Goal: Task Accomplishment & Management: Manage account settings

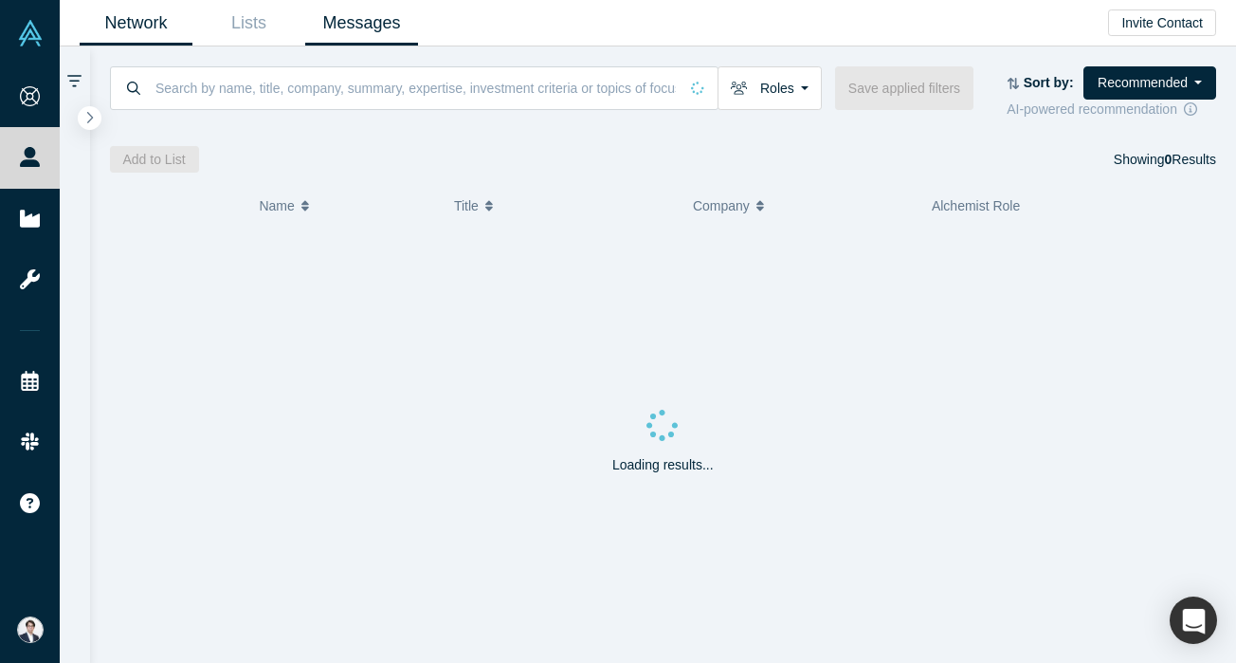
click at [387, 26] on link "Messages" at bounding box center [361, 23] width 113 height 45
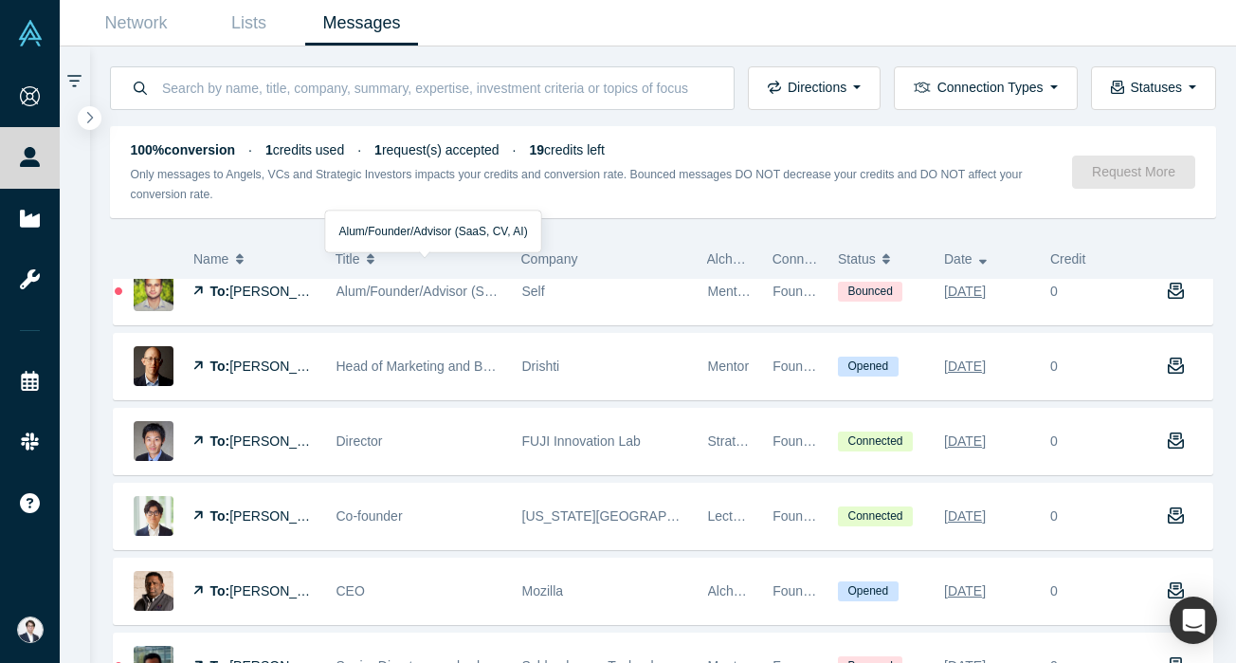
scroll to position [1338, 0]
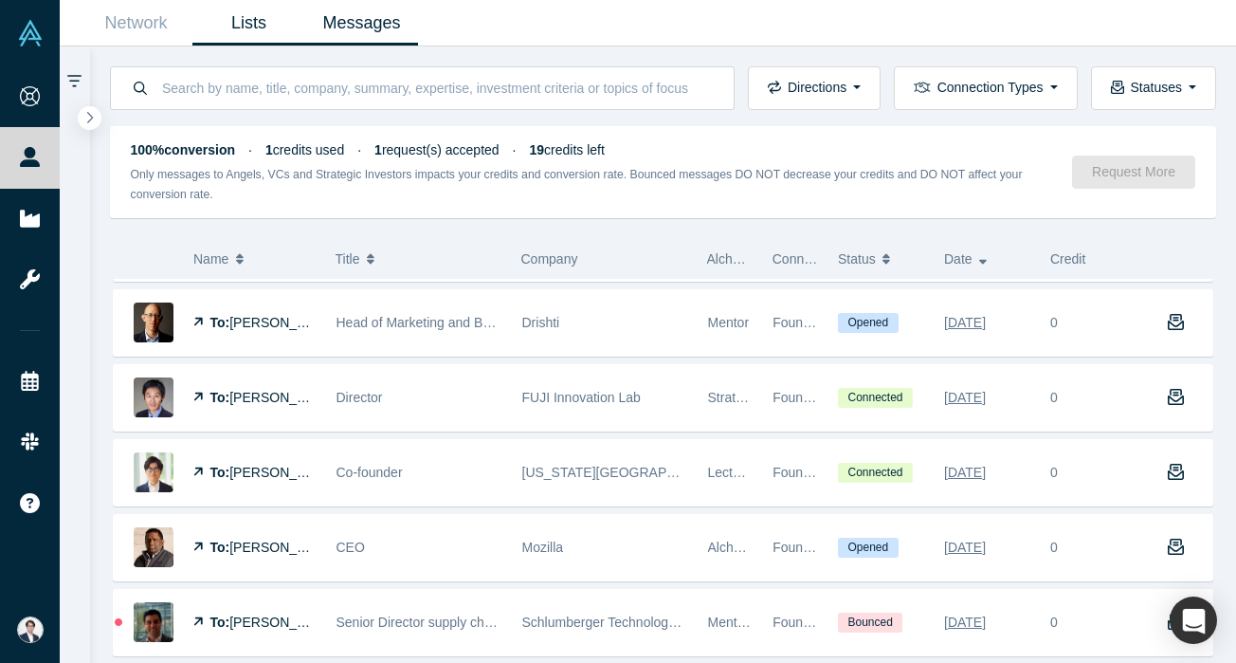
click at [263, 32] on link "Lists" at bounding box center [248, 23] width 113 height 45
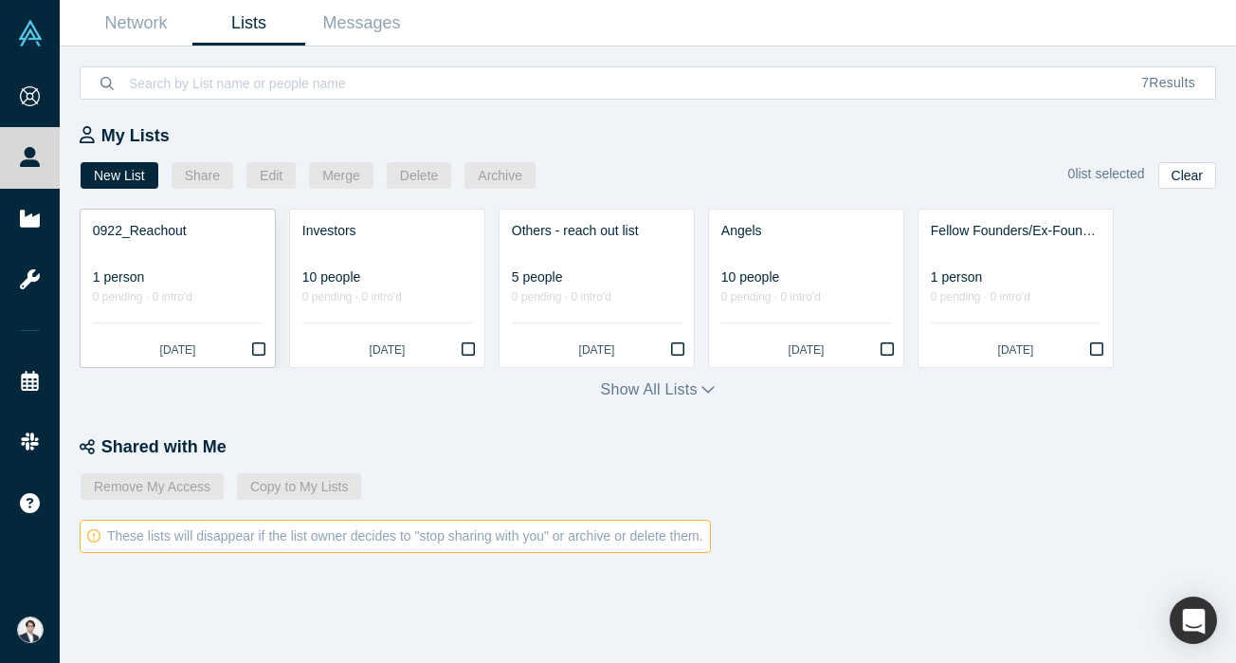
click at [228, 295] on div "0 pending · 0 intro'd" at bounding box center [178, 297] width 170 height 20
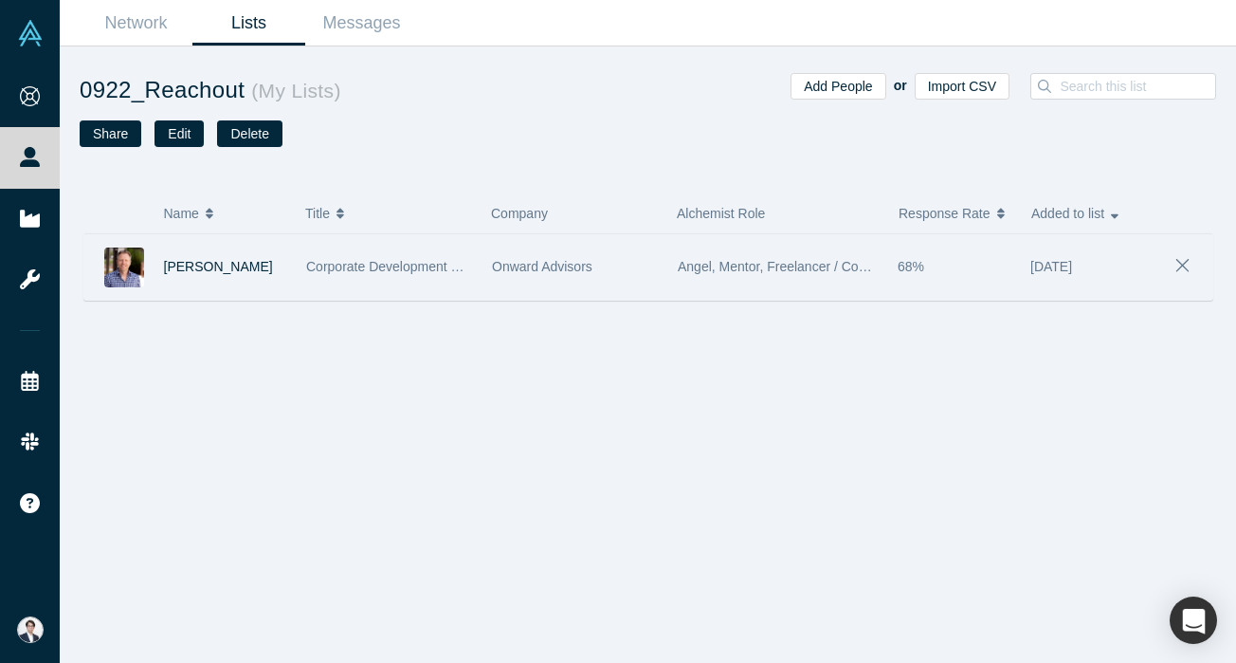
click at [615, 286] on div "Onward Advisors" at bounding box center [575, 266] width 166 height 65
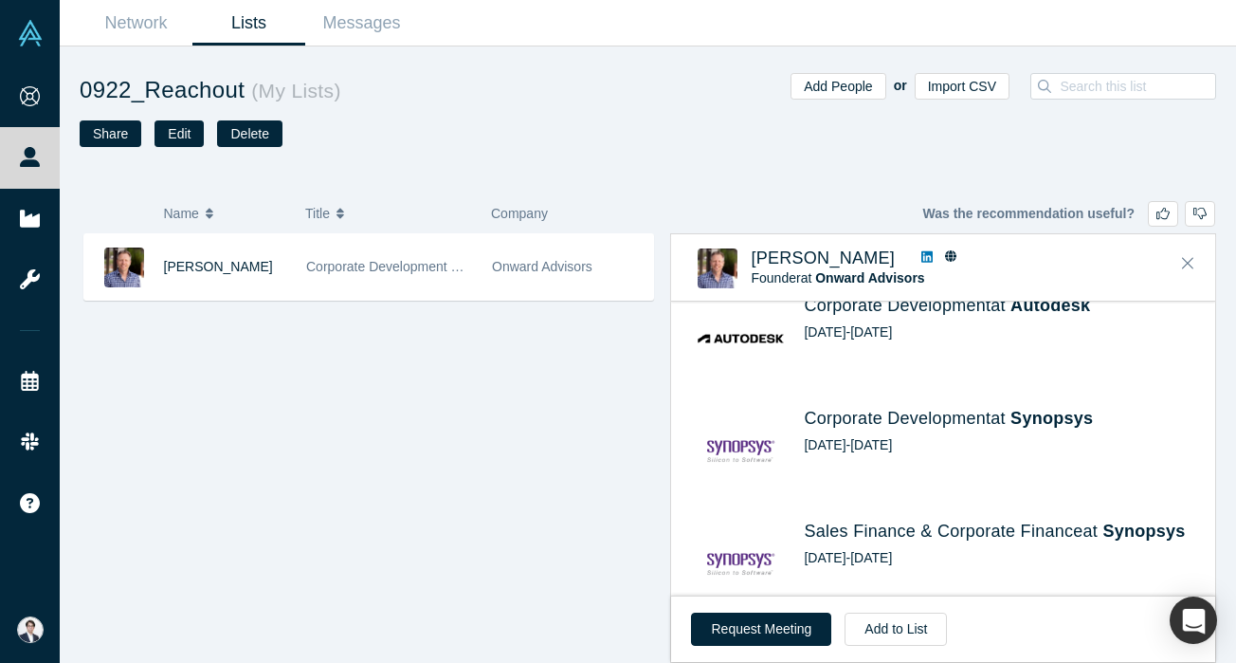
scroll to position [2884, 0]
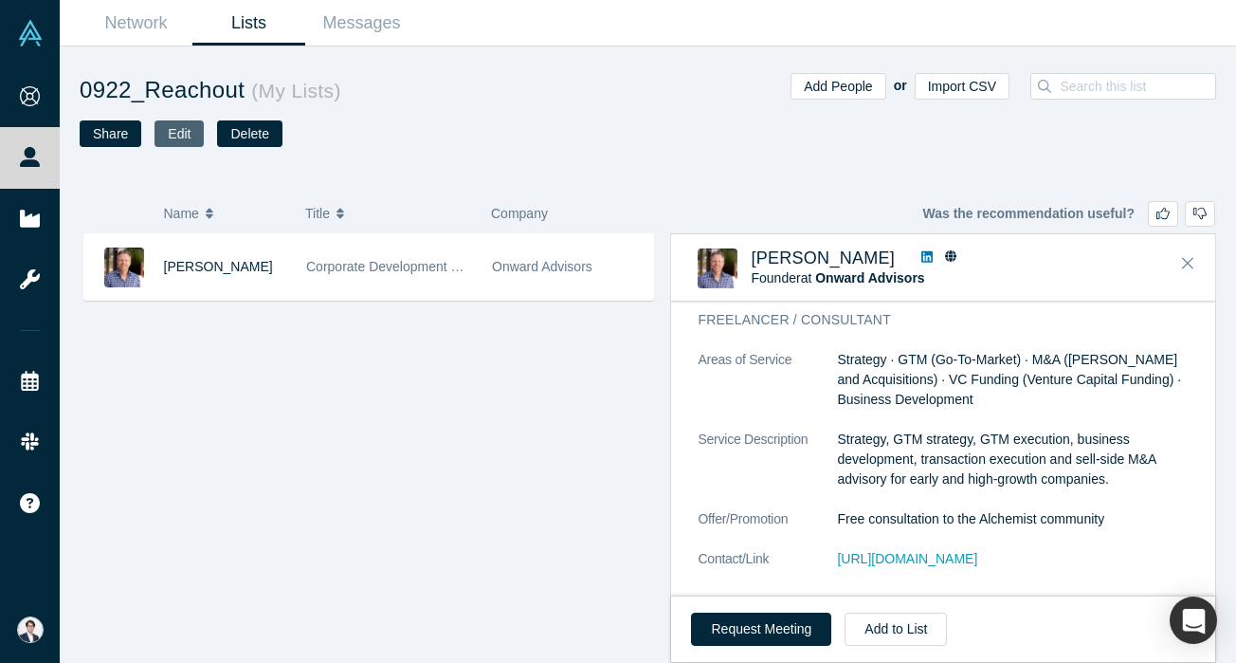
click at [187, 128] on button "Edit" at bounding box center [179, 133] width 49 height 27
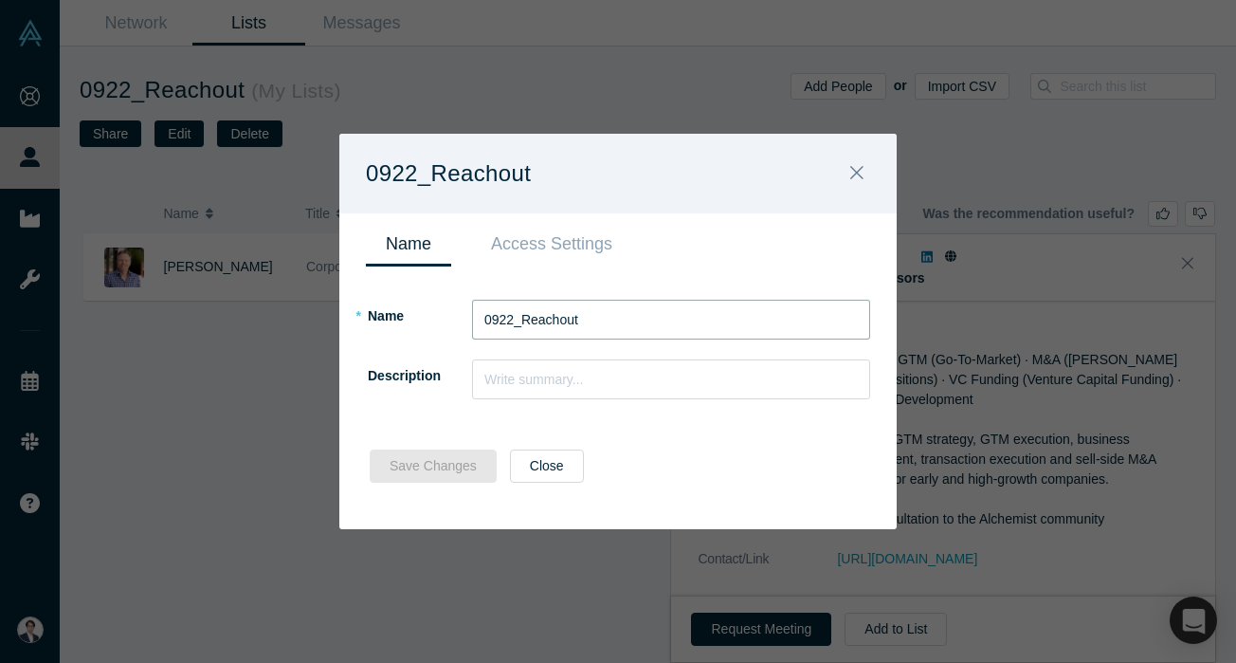
click at [510, 318] on input "0922_Reachout" at bounding box center [671, 320] width 398 height 40
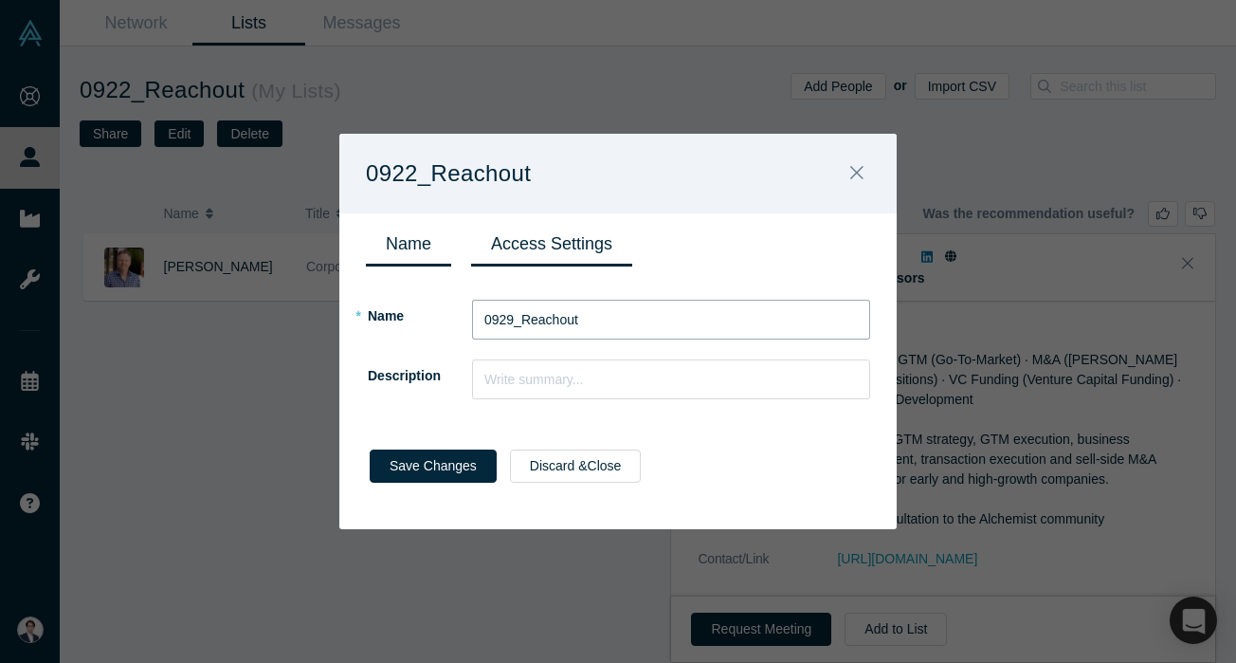
type input "0929_Reachout"
click at [561, 240] on link "Access Settings" at bounding box center [551, 244] width 161 height 45
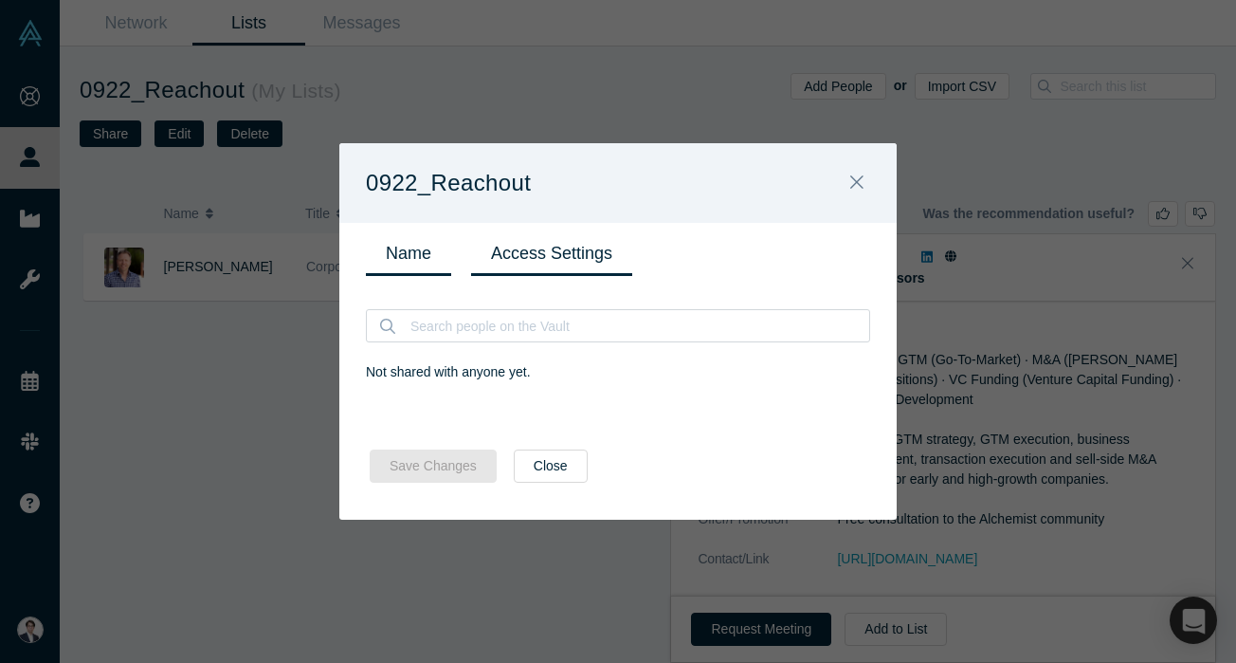
click at [374, 243] on link "Name" at bounding box center [408, 253] width 85 height 45
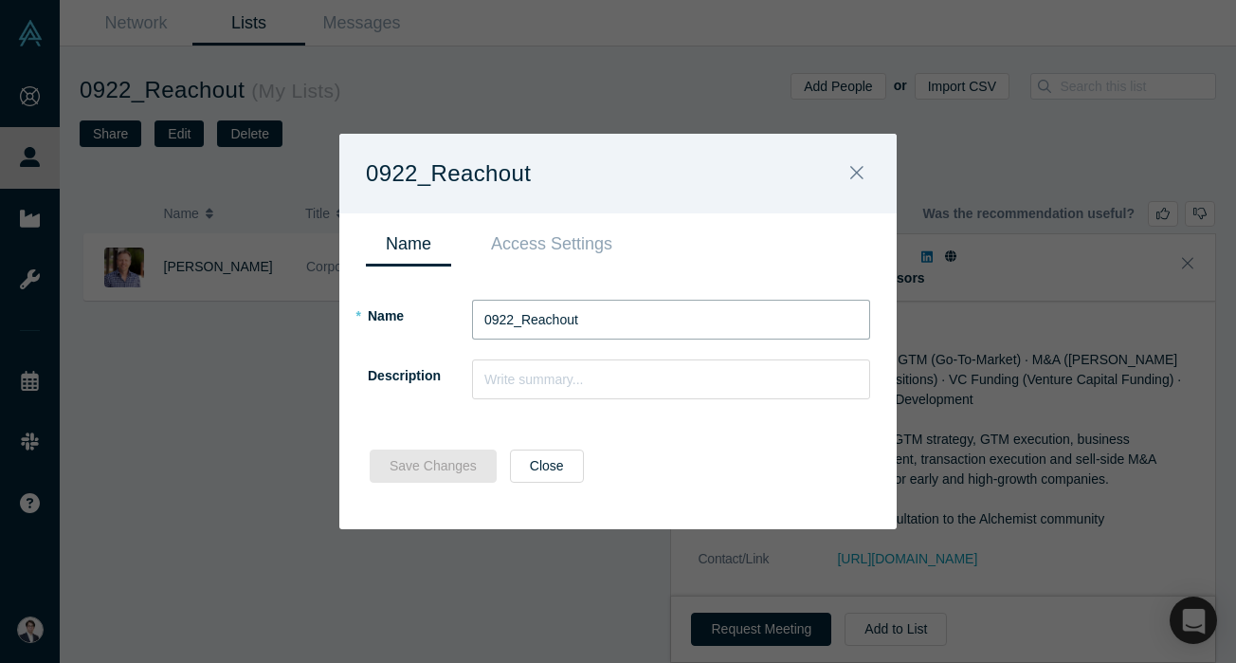
click at [512, 319] on input "0922_Reachout" at bounding box center [671, 320] width 398 height 40
type input "0929_Reachout"
click at [421, 462] on button "Save Changes" at bounding box center [433, 465] width 127 height 33
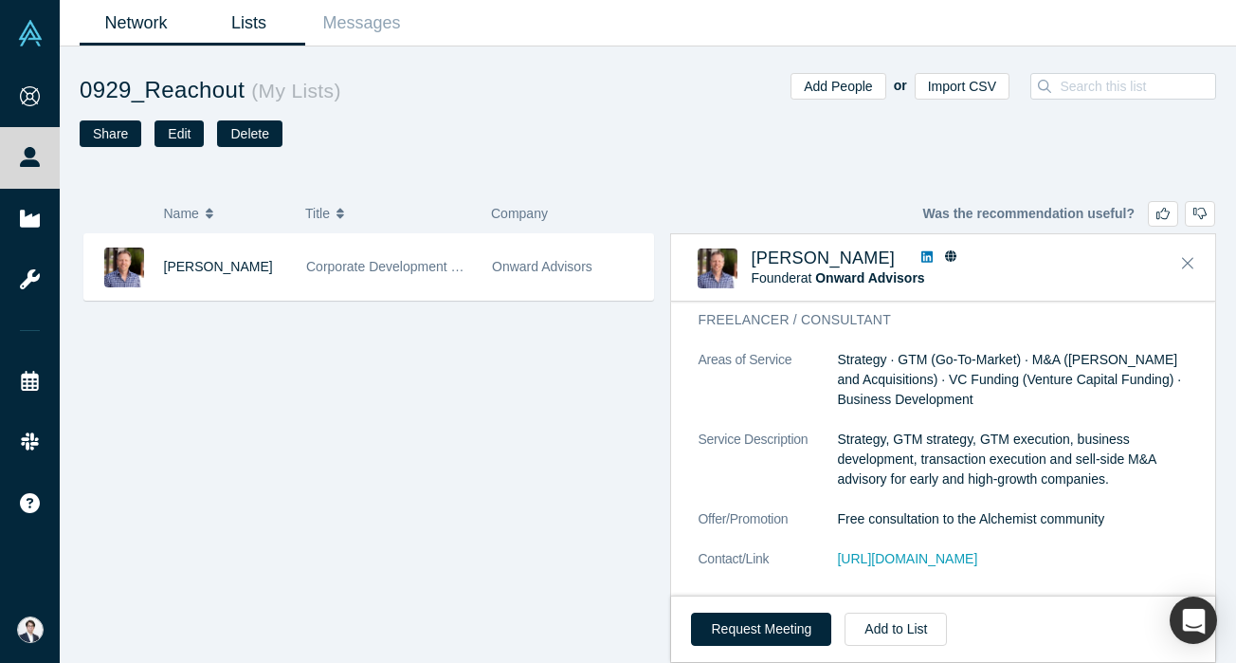
click at [149, 29] on link "Network" at bounding box center [136, 23] width 113 height 45
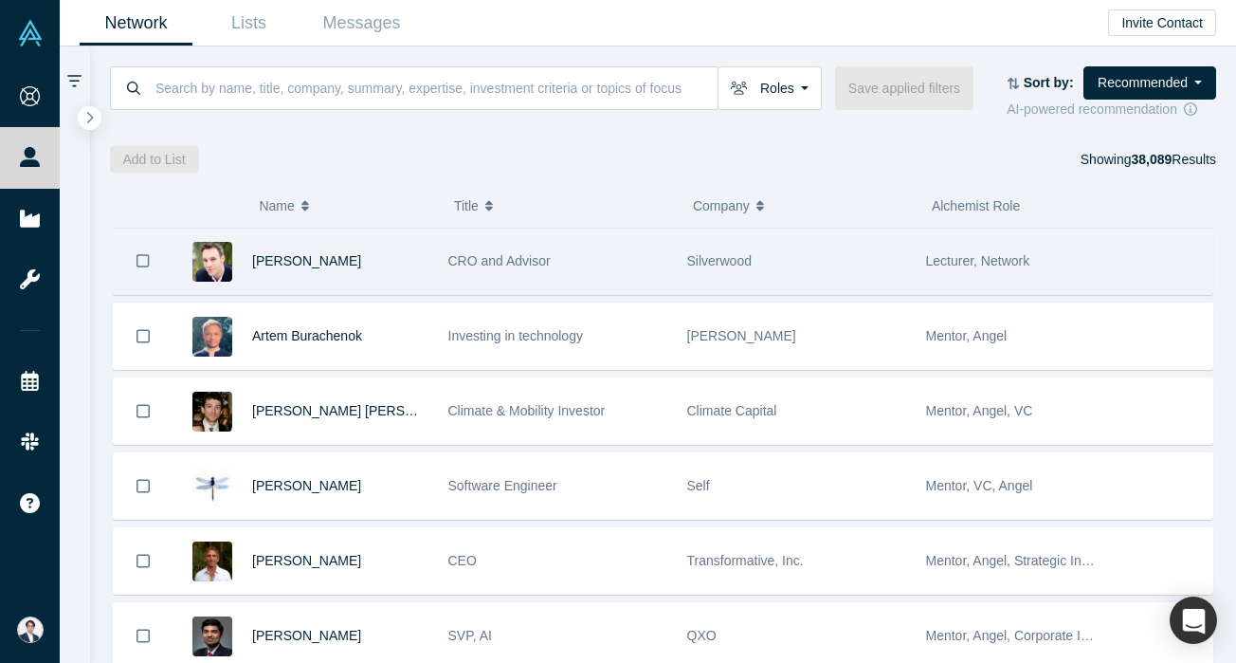
click at [675, 246] on div "CRO and Advisor" at bounding box center [557, 260] width 239 height 65
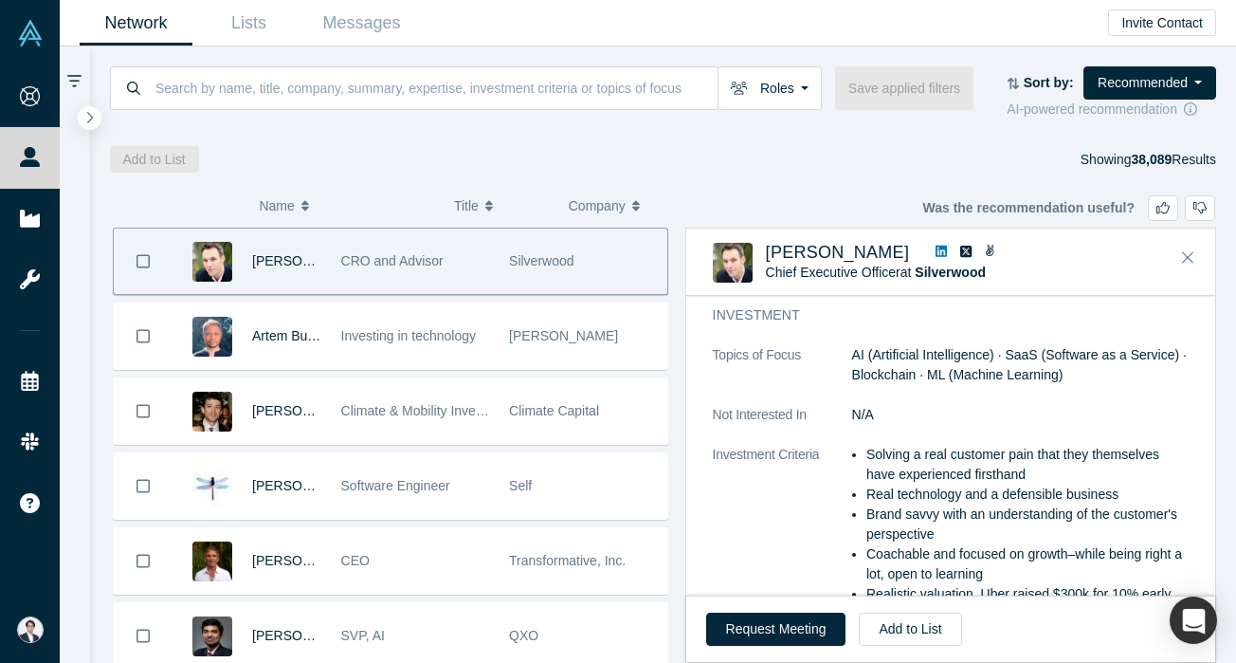
scroll to position [1440, 0]
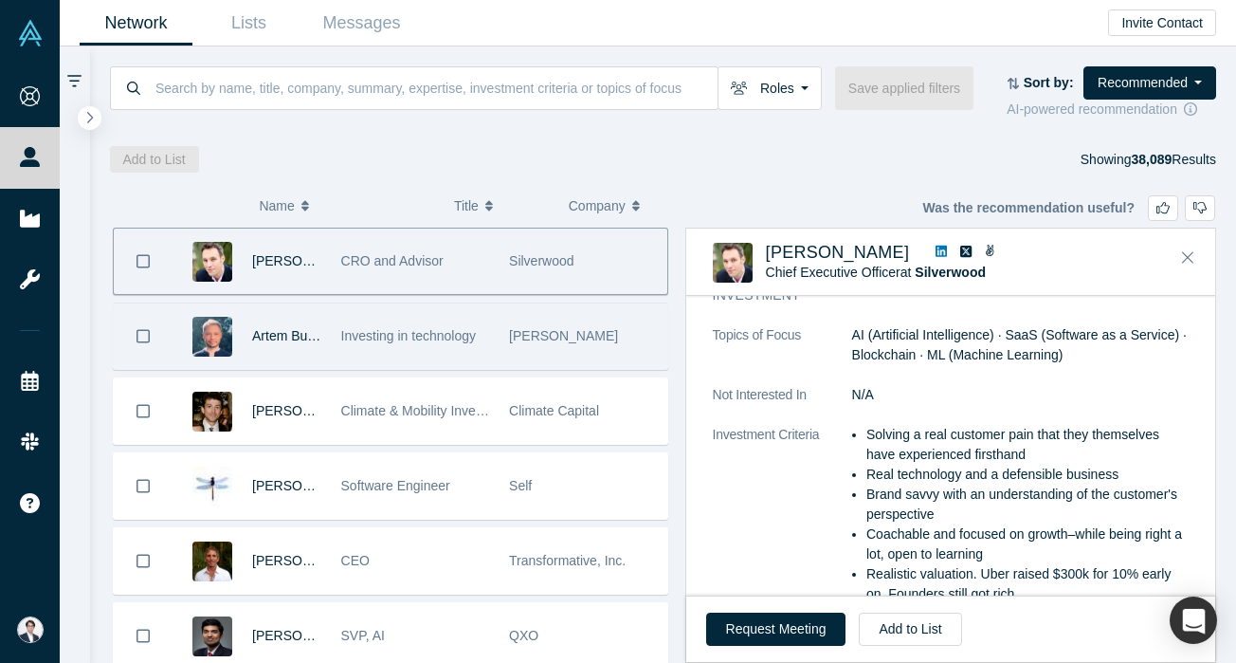
click at [501, 364] on div "[PERSON_NAME]" at bounding box center [584, 335] width 169 height 65
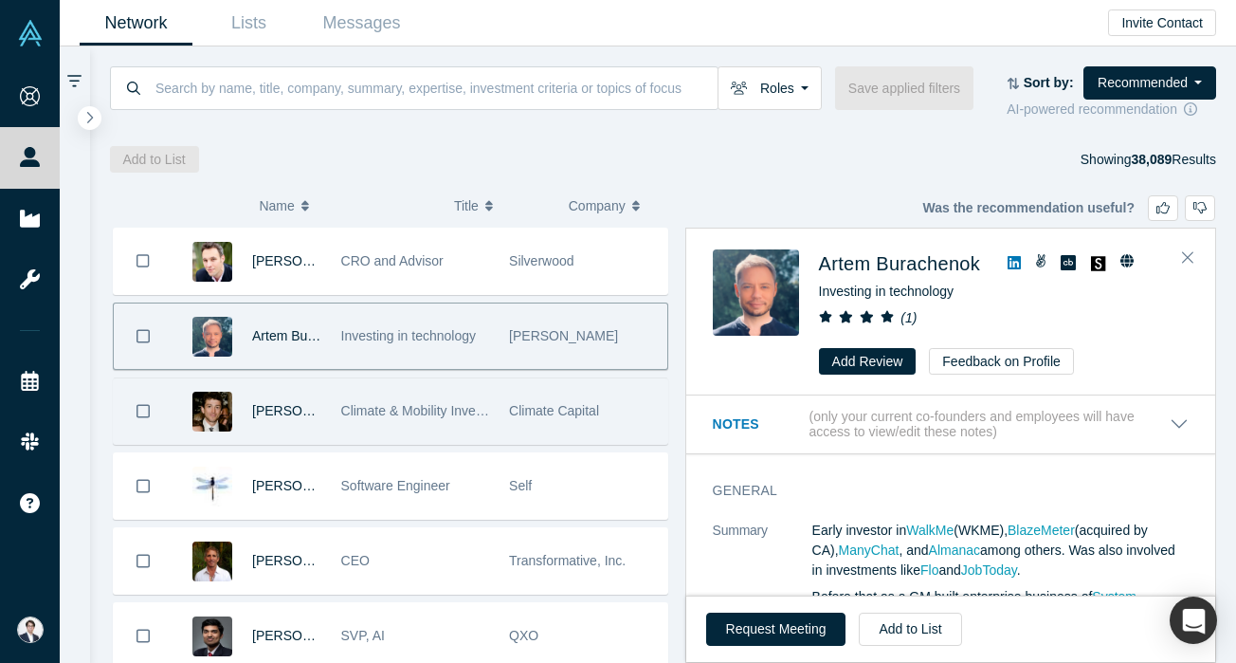
click at [490, 408] on div "Climate & Mobility Investor" at bounding box center [415, 410] width 169 height 65
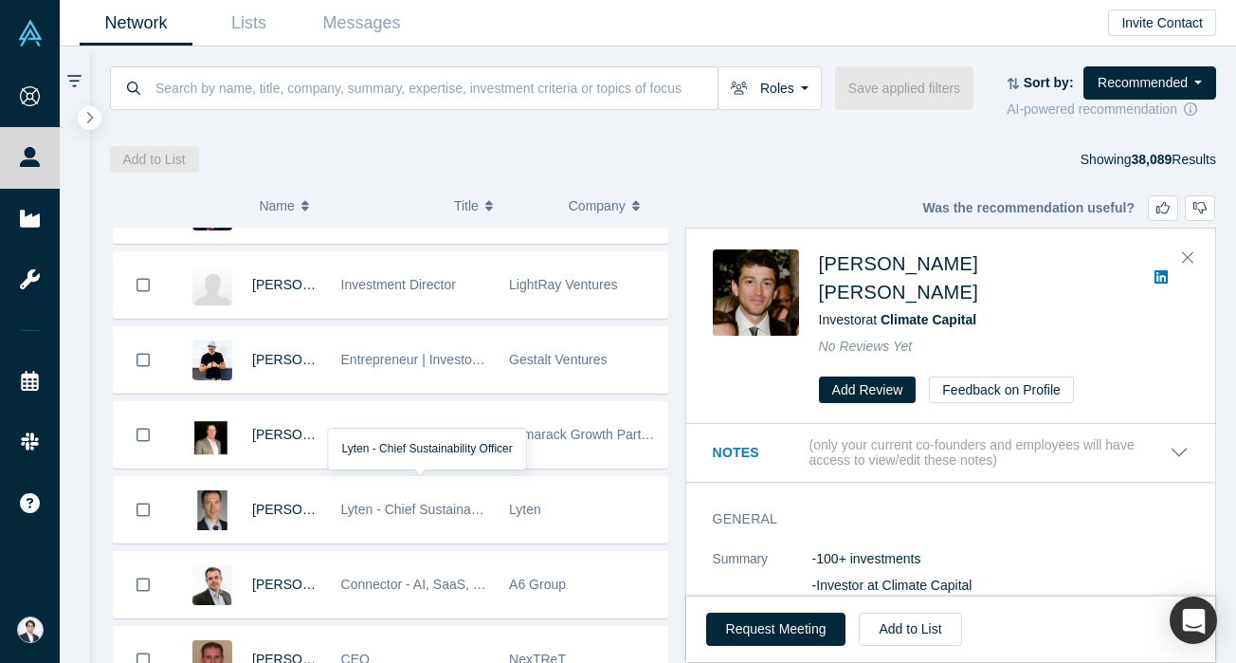
scroll to position [799, 0]
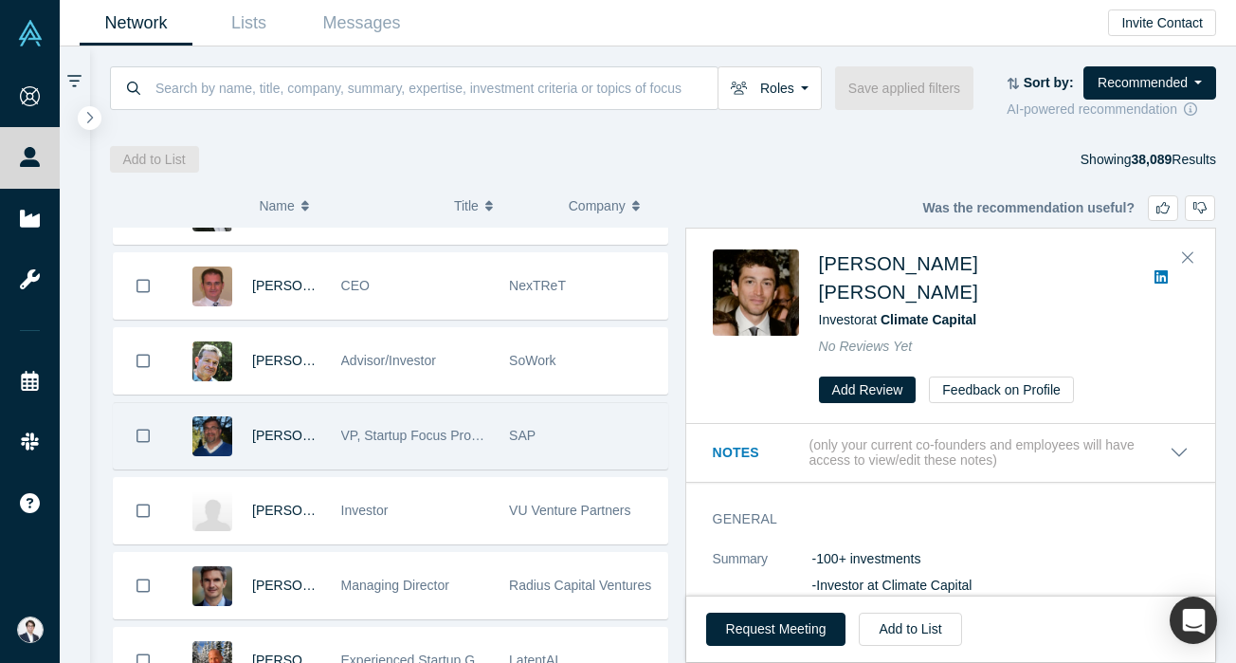
click at [481, 442] on span "VP, Startup Focus Program - Development Accelerator" at bounding box center [501, 435] width 320 height 15
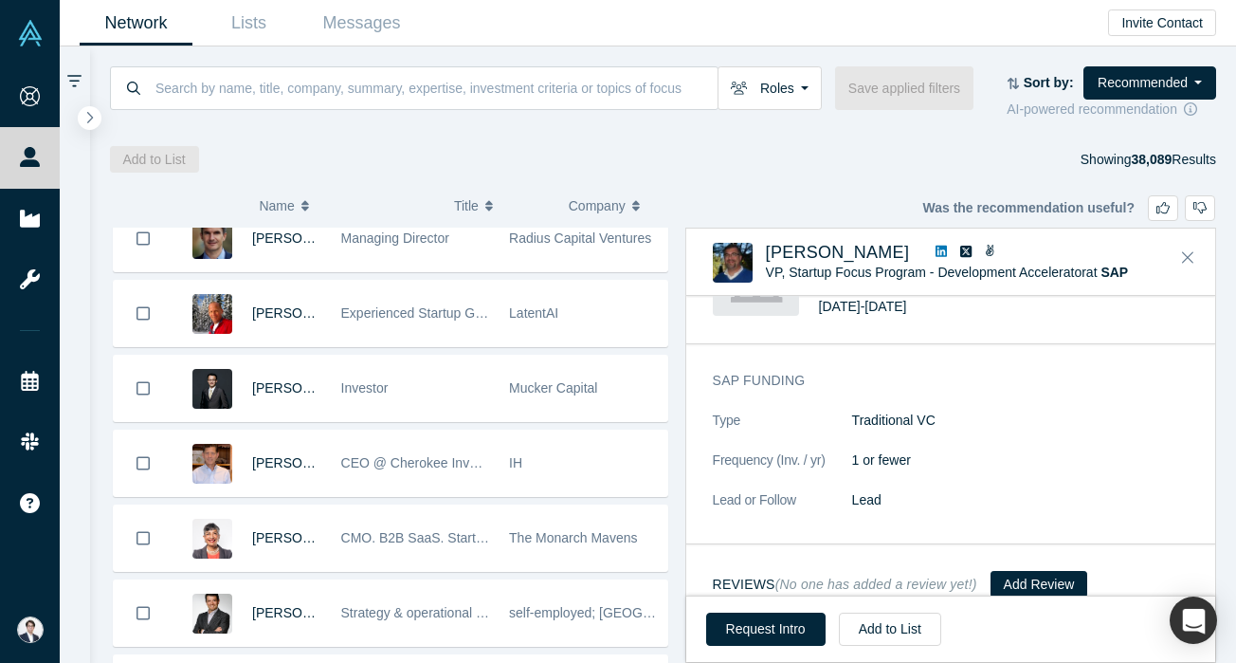
scroll to position [1157, 0]
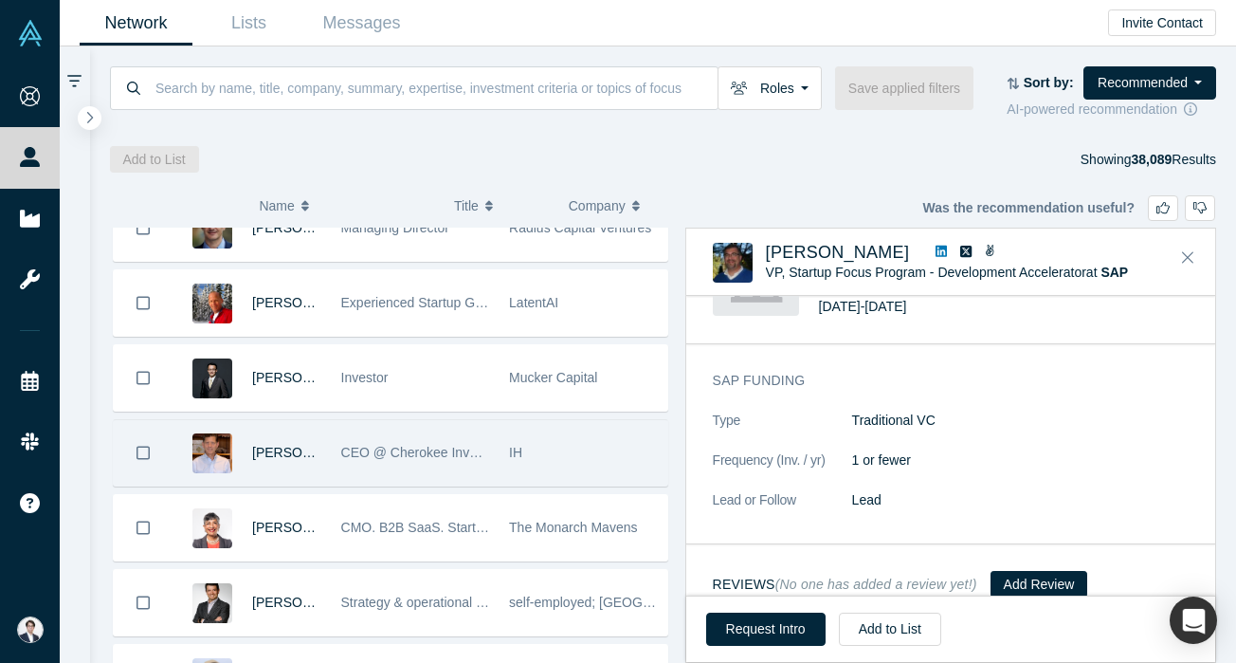
click at [485, 447] on span "CEO @ Cherokee Investment Partners" at bounding box center [455, 452] width 229 height 15
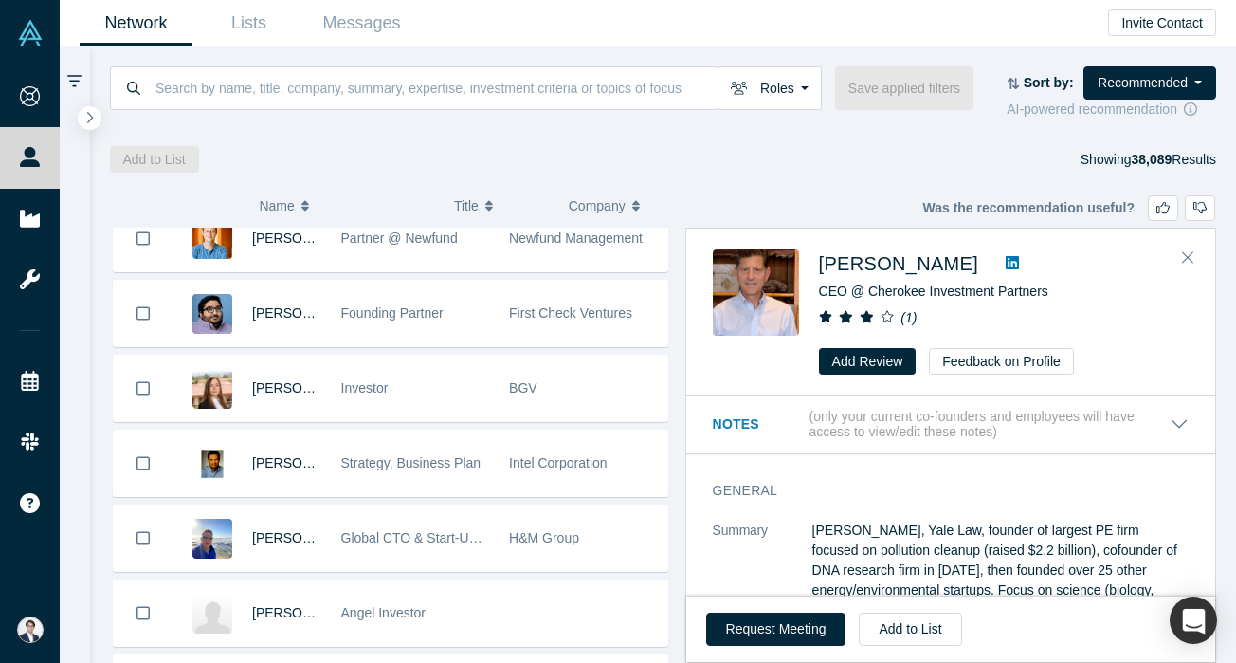
scroll to position [1692, 0]
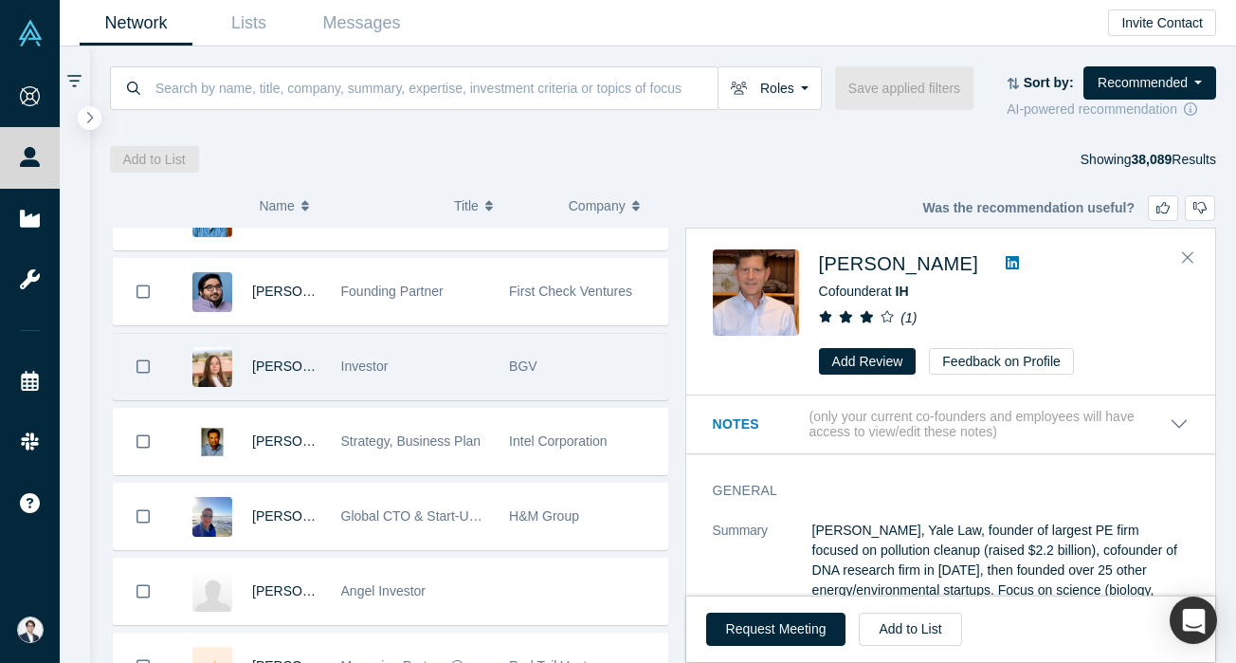
click at [484, 383] on div "Investor" at bounding box center [415, 366] width 149 height 65
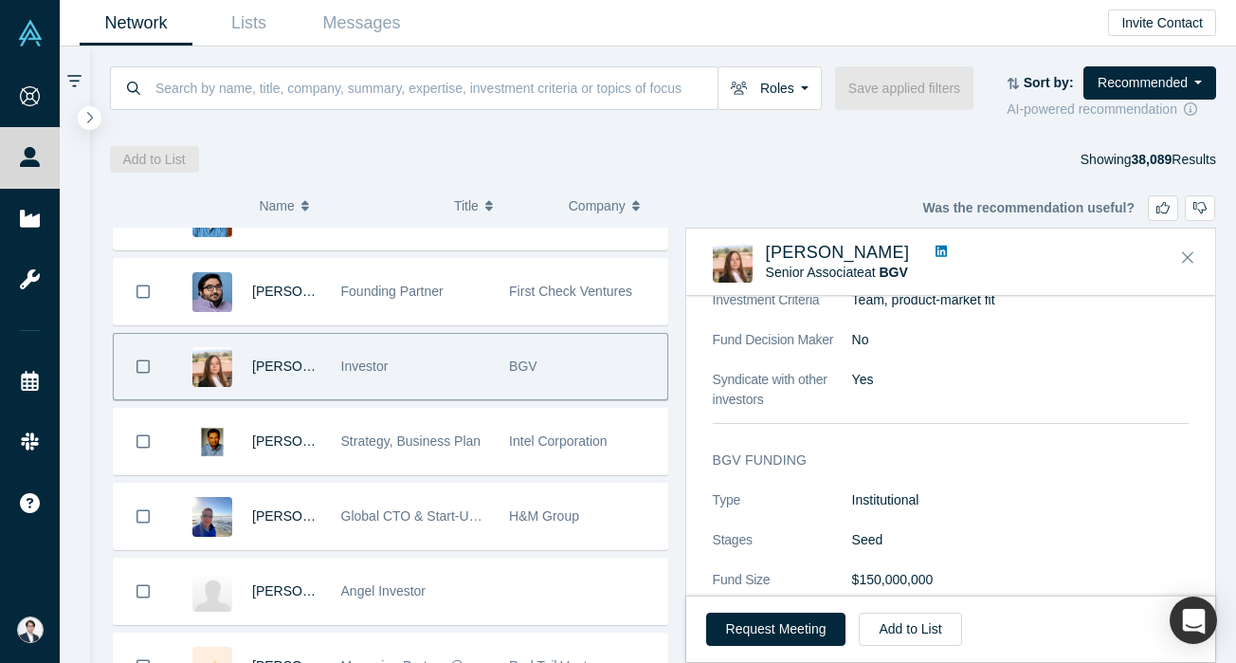
scroll to position [1098, 0]
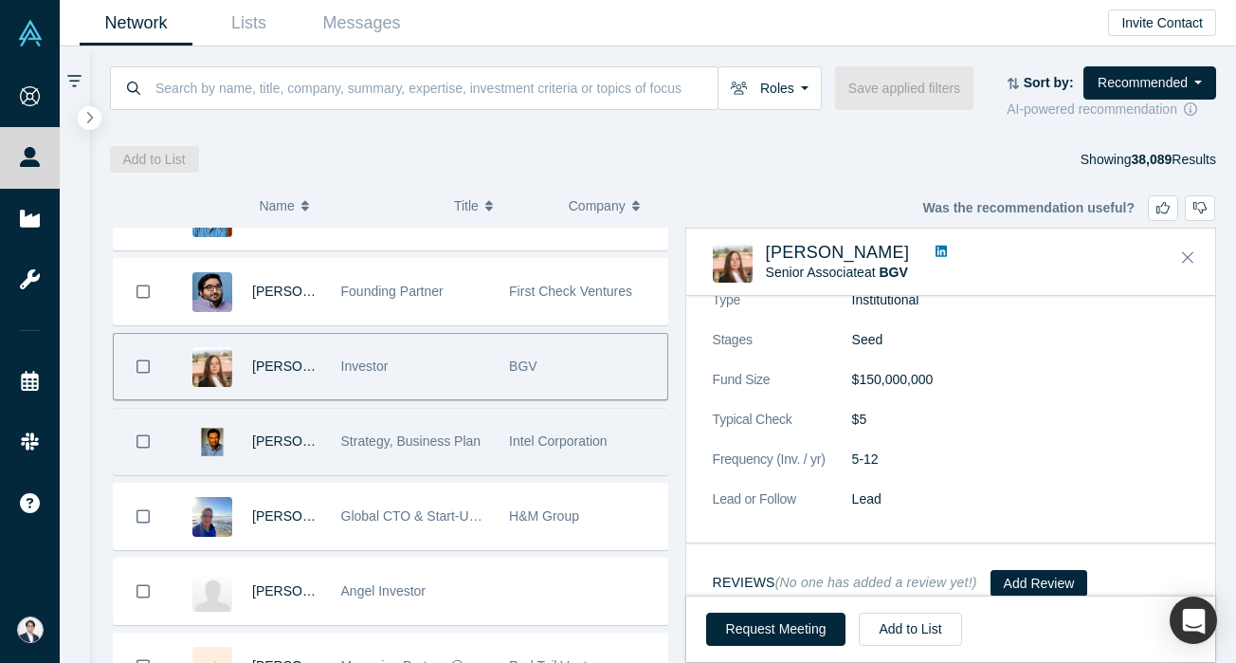
click at [468, 430] on div "Strategy, Business Plan" at bounding box center [415, 441] width 149 height 65
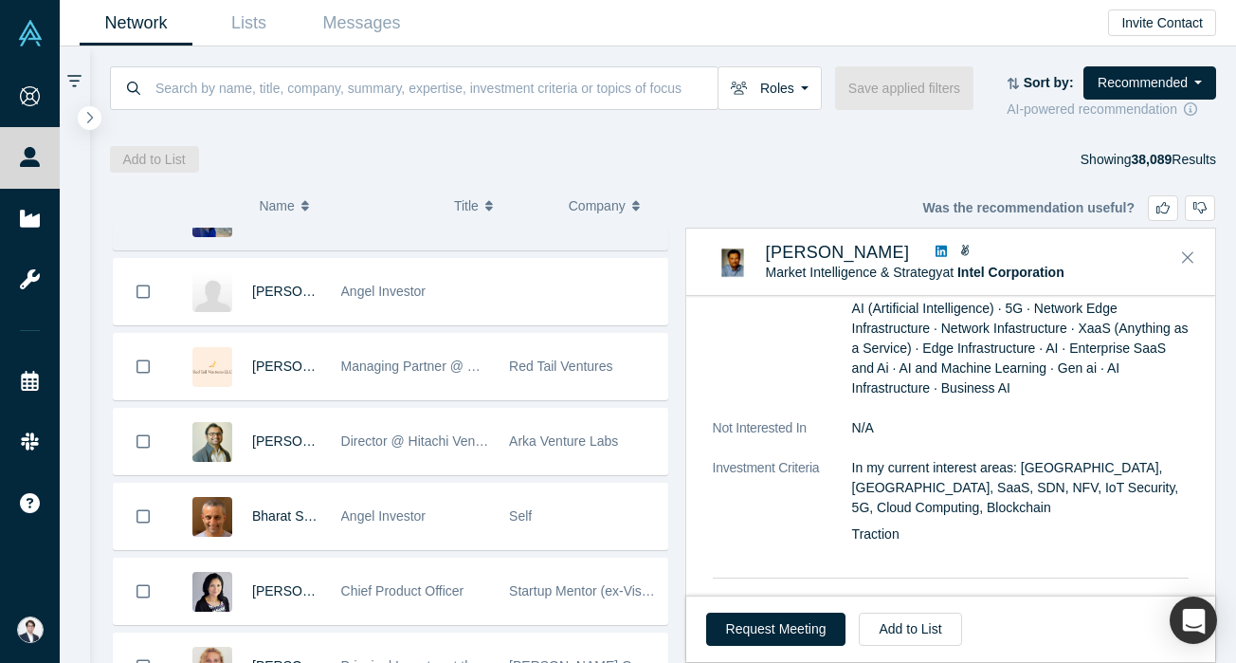
scroll to position [2172, 0]
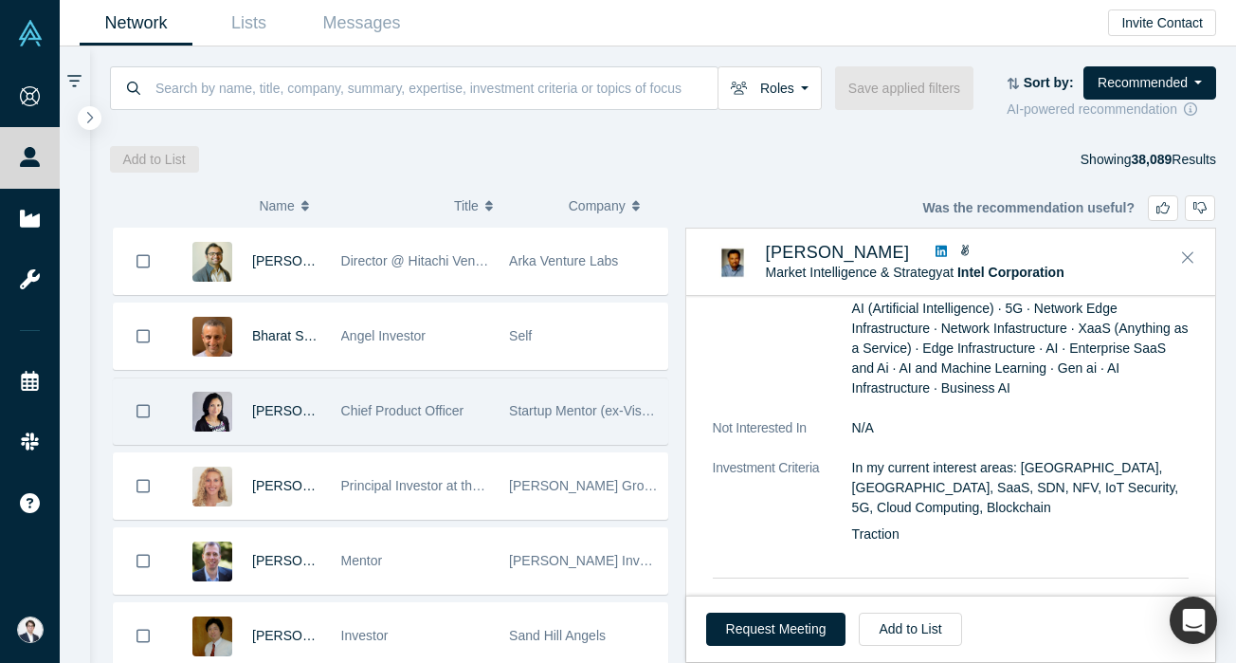
click at [486, 423] on div "Chief Product Officer" at bounding box center [415, 410] width 149 height 65
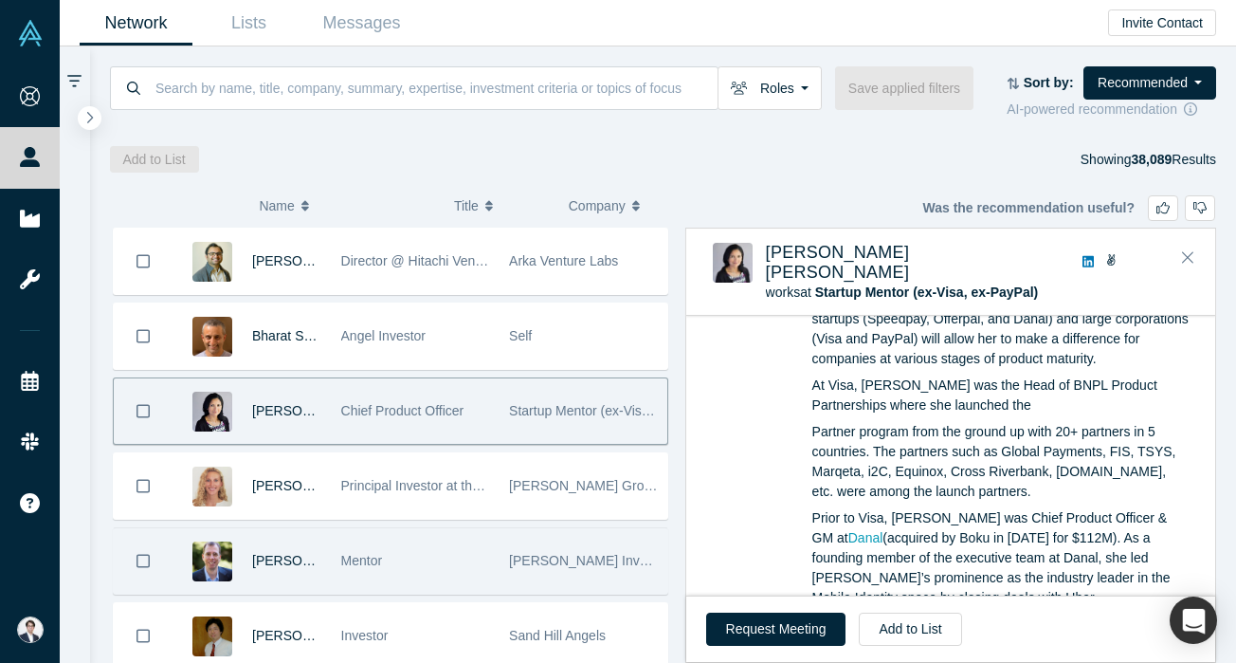
scroll to position [2333, 0]
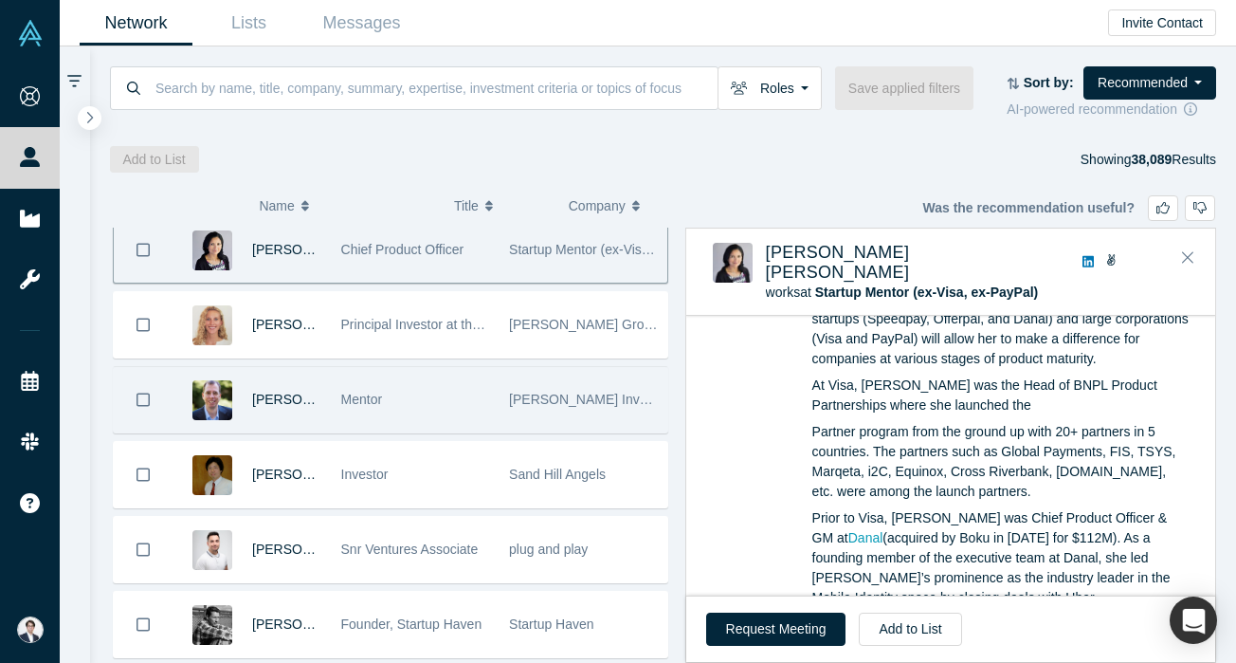
click at [520, 571] on div "plug and play" at bounding box center [583, 549] width 149 height 65
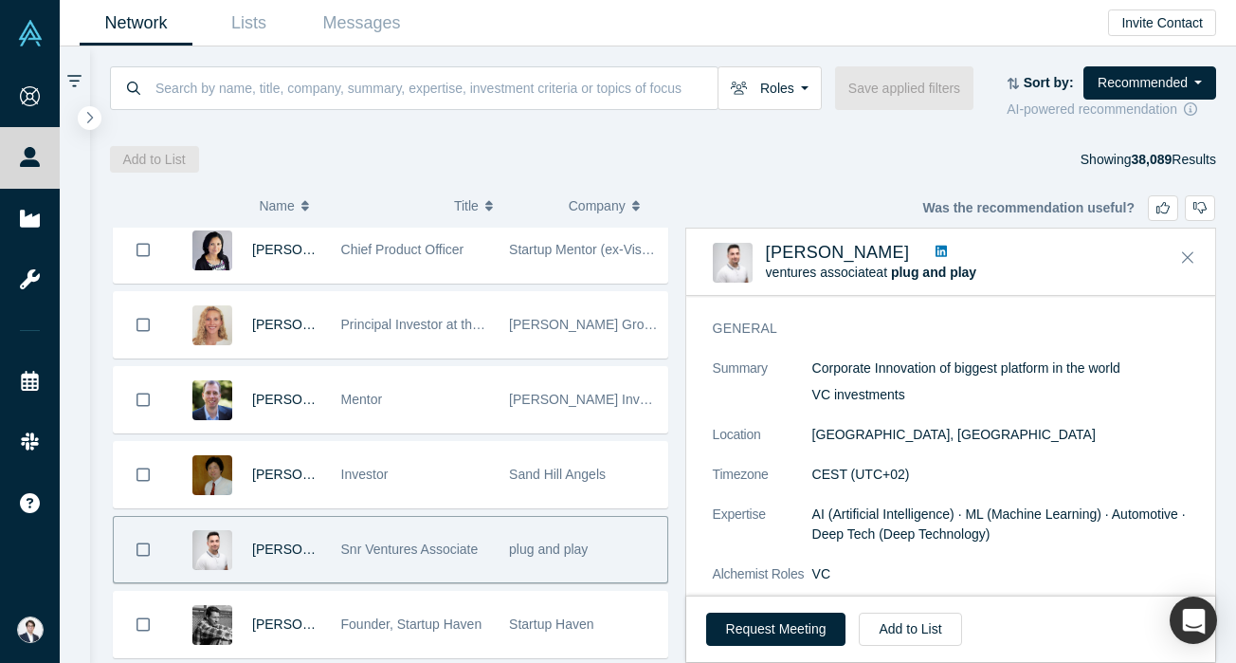
scroll to position [63, 0]
click at [940, 249] on link at bounding box center [941, 253] width 25 height 20
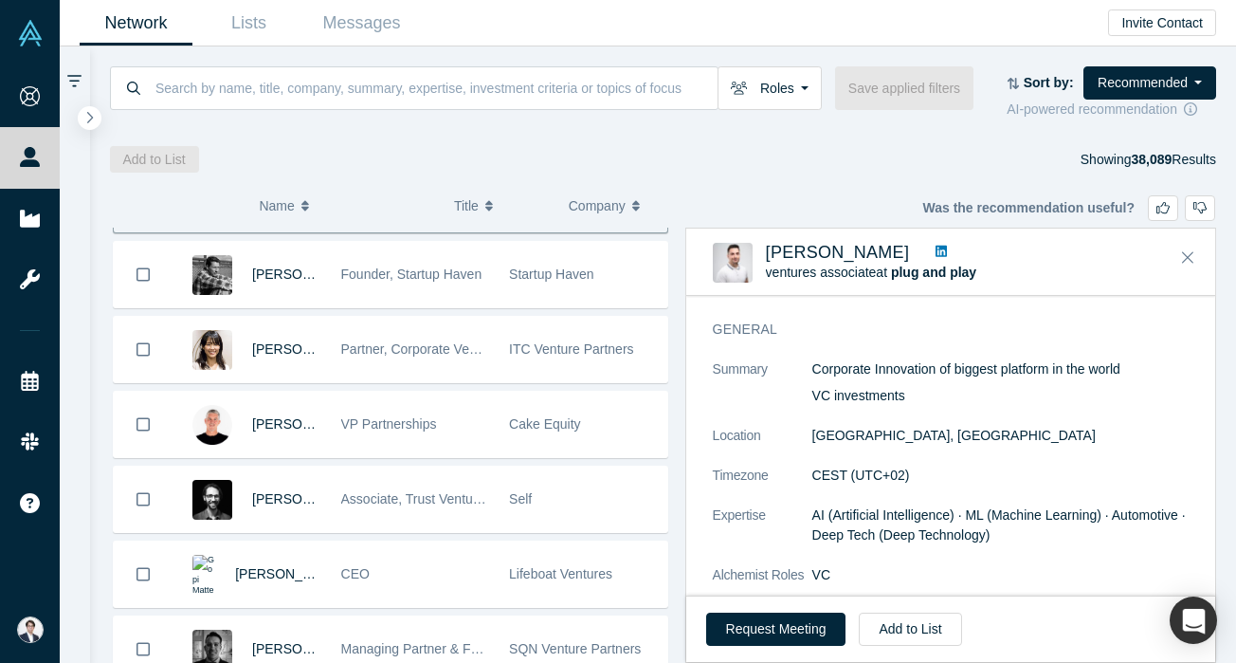
scroll to position [2685, 0]
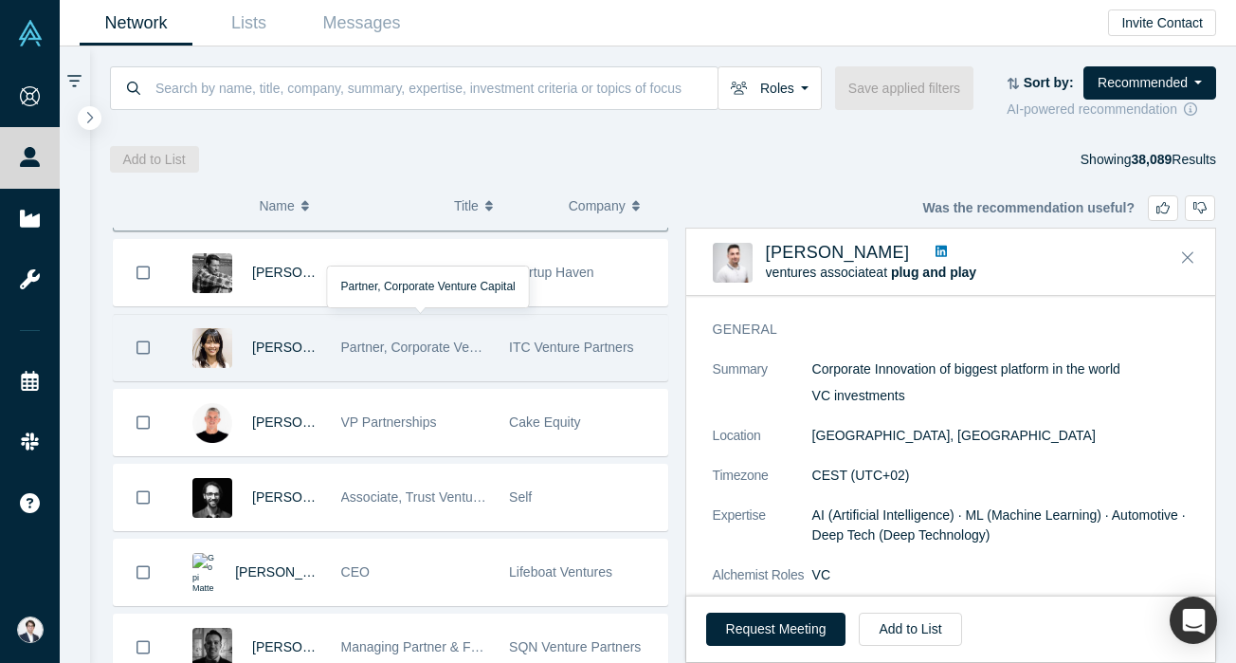
click at [427, 372] on div "Partner, Corporate Venture Capital" at bounding box center [415, 347] width 149 height 65
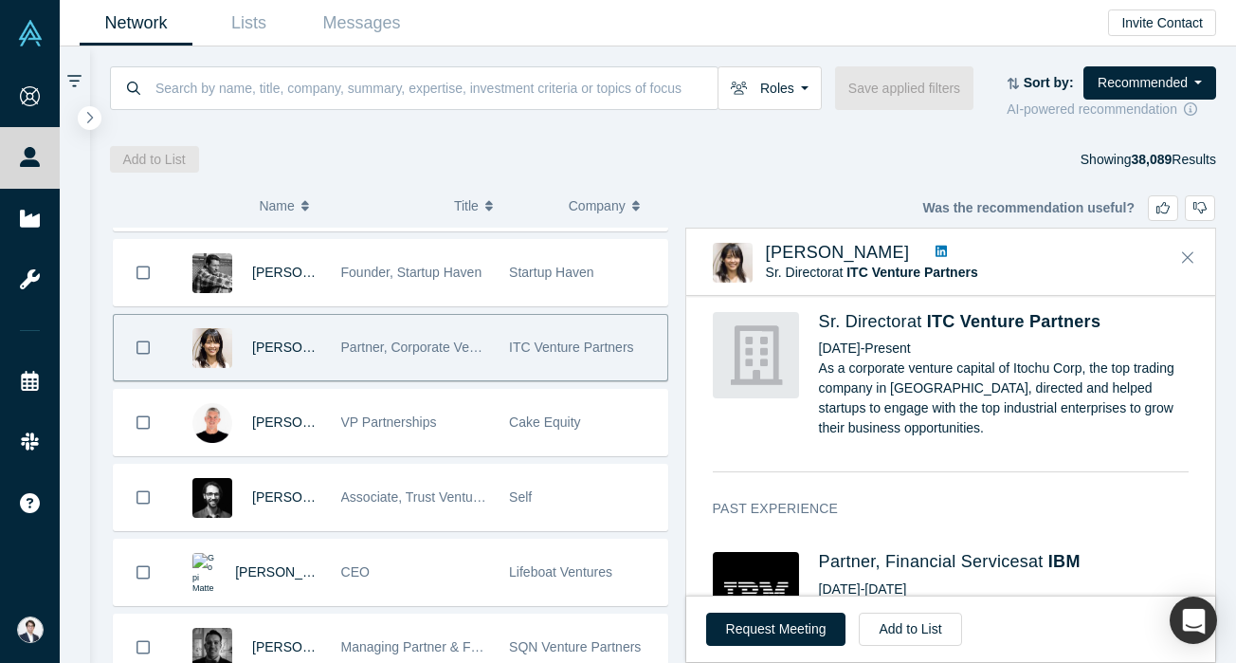
scroll to position [689, 0]
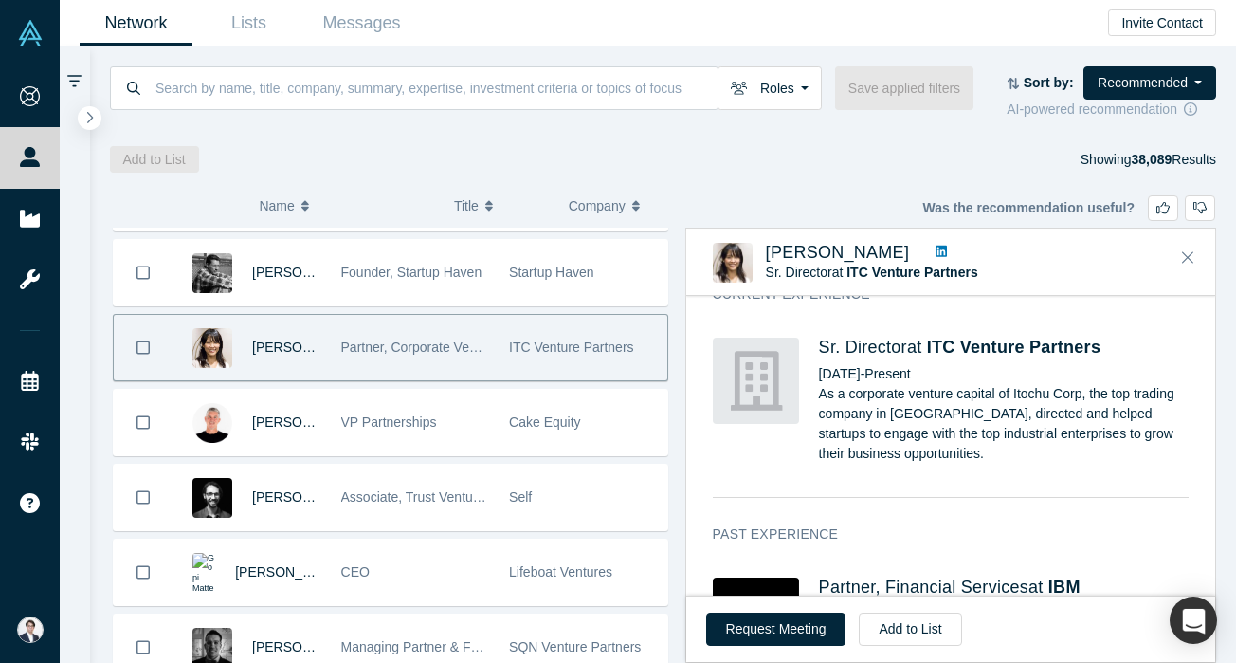
click at [936, 248] on icon at bounding box center [941, 251] width 11 height 11
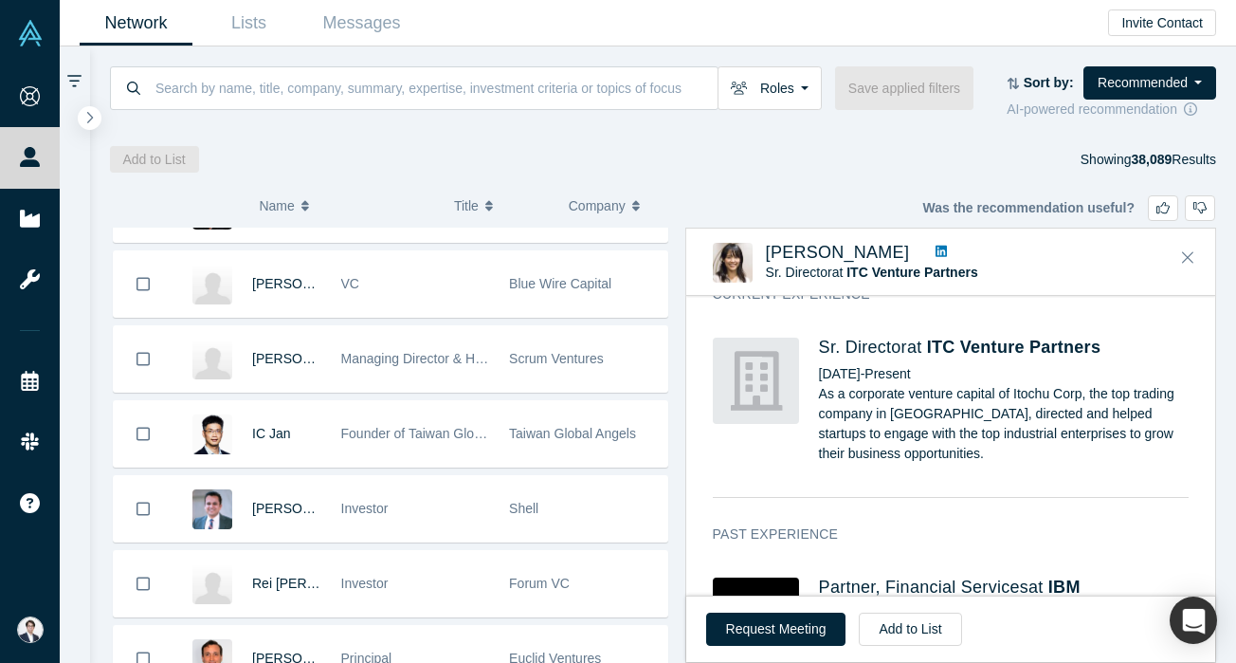
scroll to position [3495, 0]
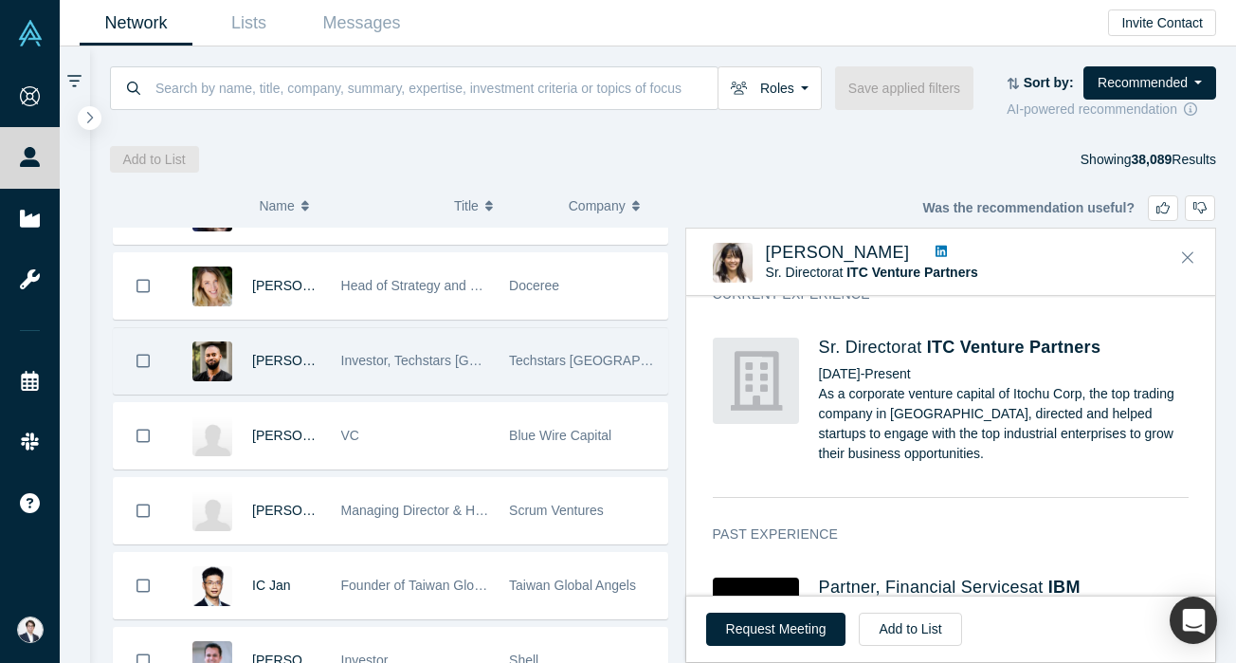
click at [446, 369] on div "Investor, Techstars [GEOGRAPHIC_DATA]" at bounding box center [415, 360] width 149 height 65
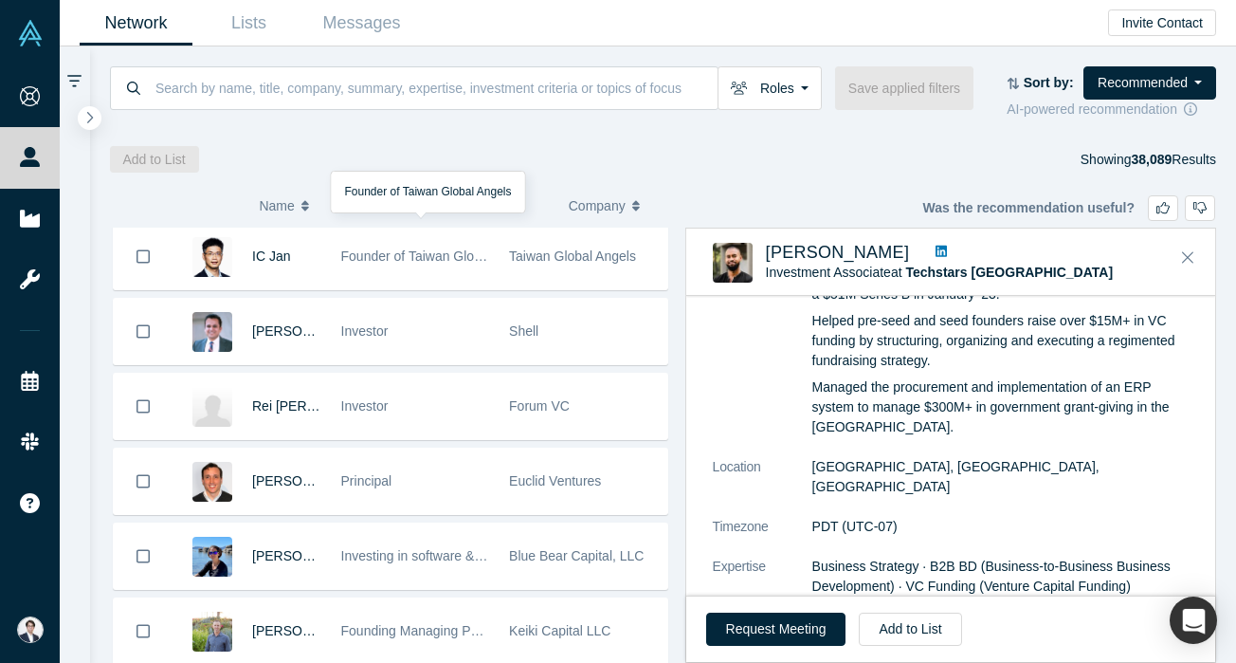
scroll to position [3829, 0]
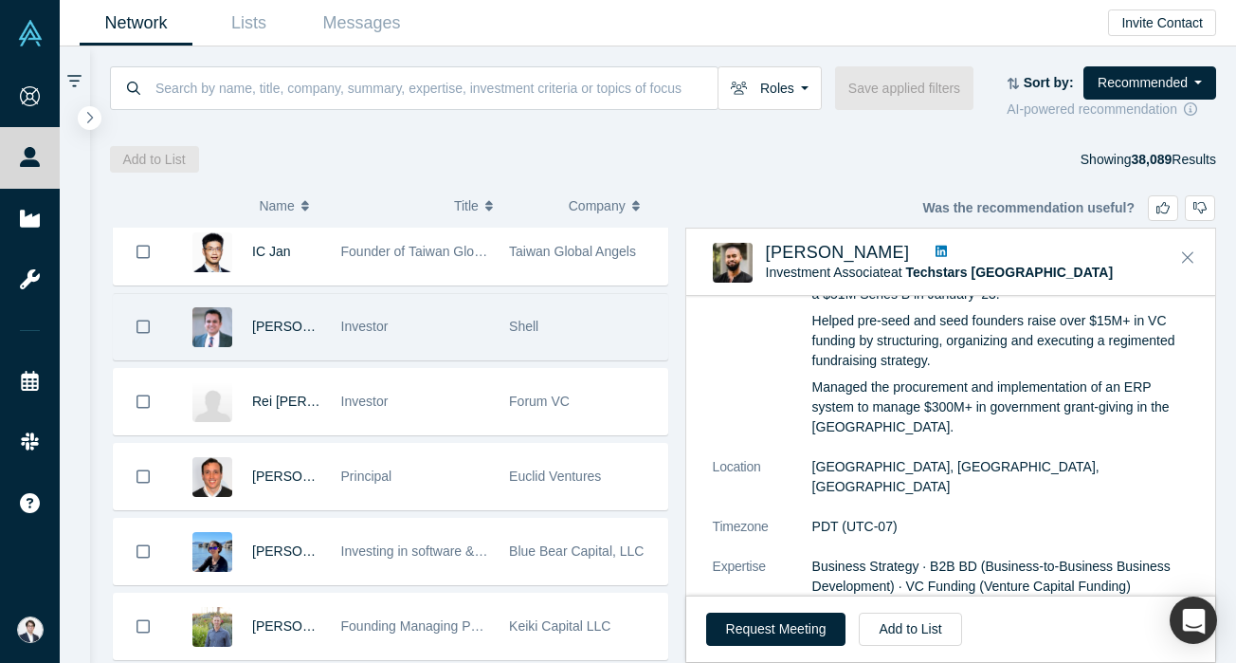
click at [447, 342] on div "Investor" at bounding box center [415, 326] width 149 height 65
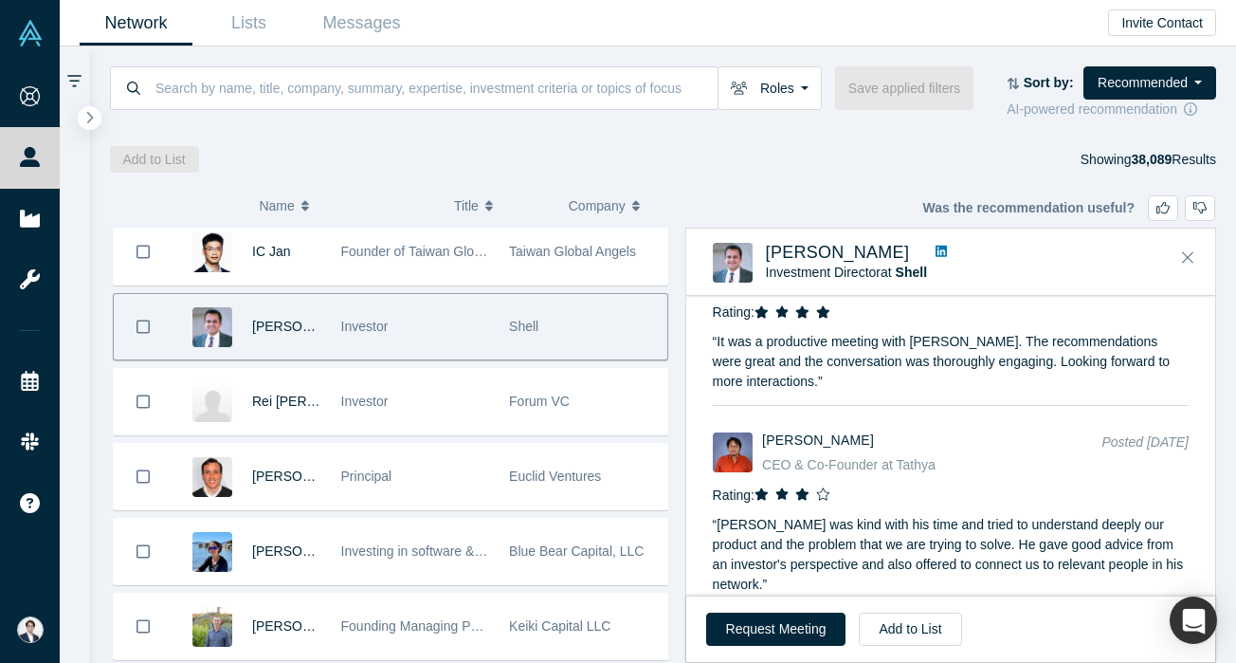
scroll to position [1854, 0]
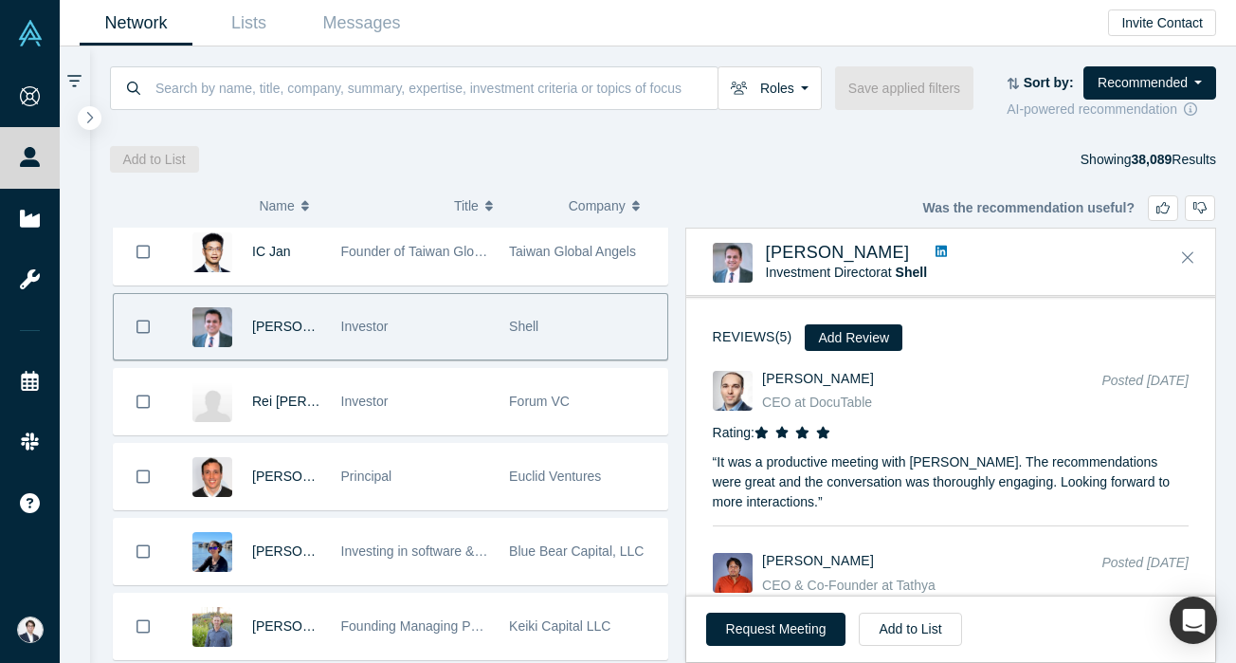
click at [936, 257] on icon at bounding box center [941, 251] width 11 height 11
click at [887, 623] on button "Add to List" at bounding box center [910, 628] width 102 height 33
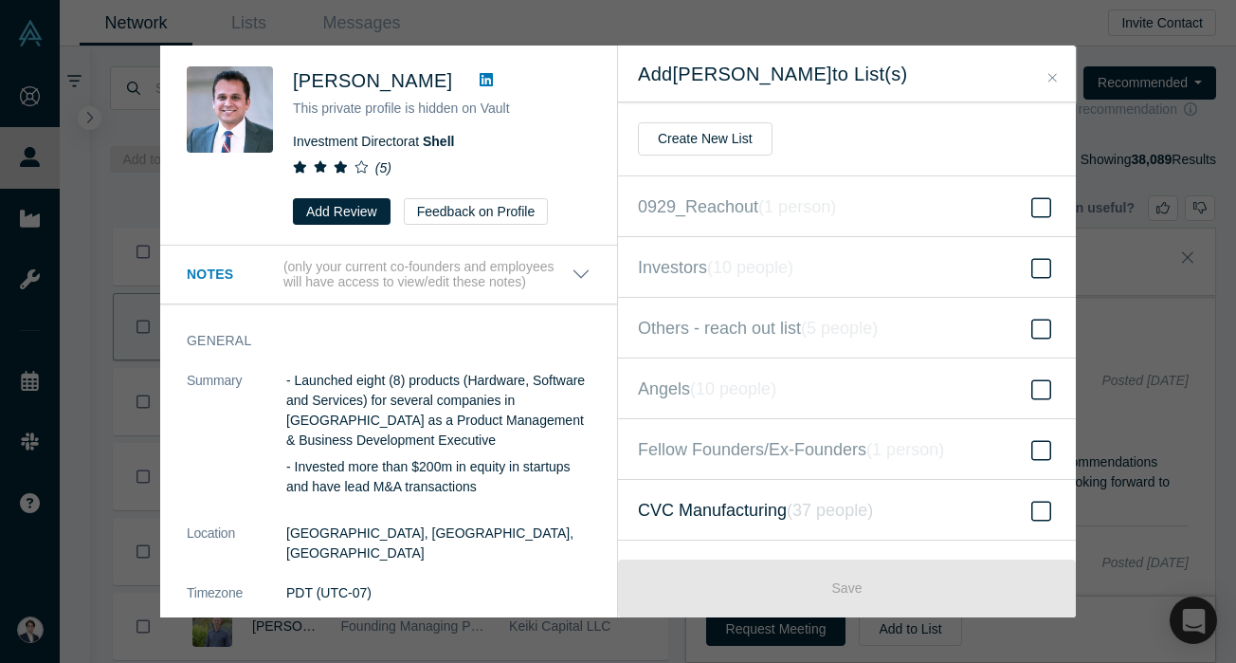
click at [774, 494] on label "CVC Manufacturing ( 37 people )" at bounding box center [847, 510] width 458 height 61
click at [0, 0] on input "CVC Manufacturing ( 37 people )" at bounding box center [0, 0] width 0 height 0
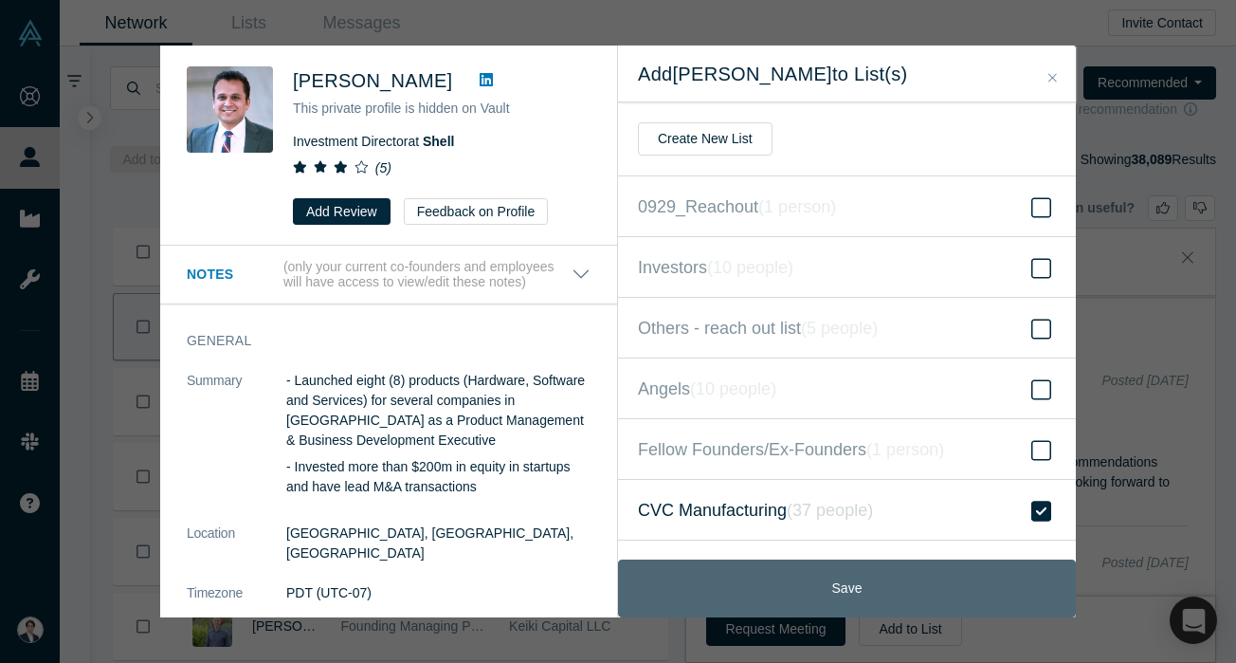
click at [825, 566] on button "Save" at bounding box center [847, 588] width 458 height 58
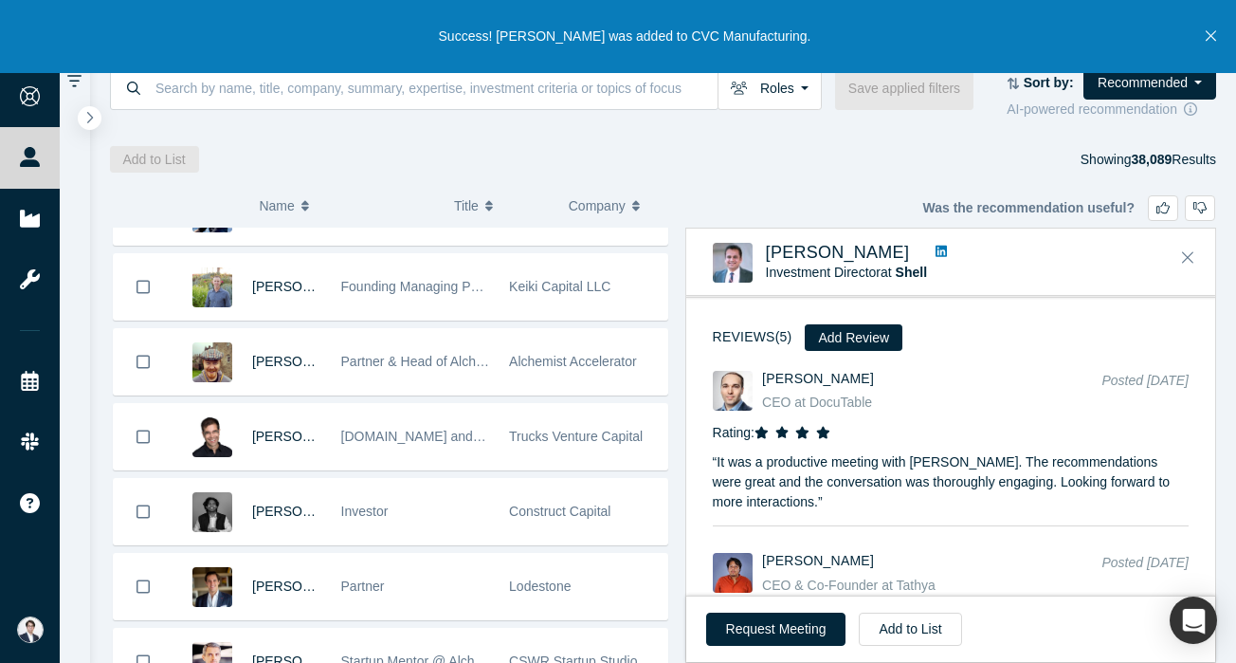
scroll to position [4170, 0]
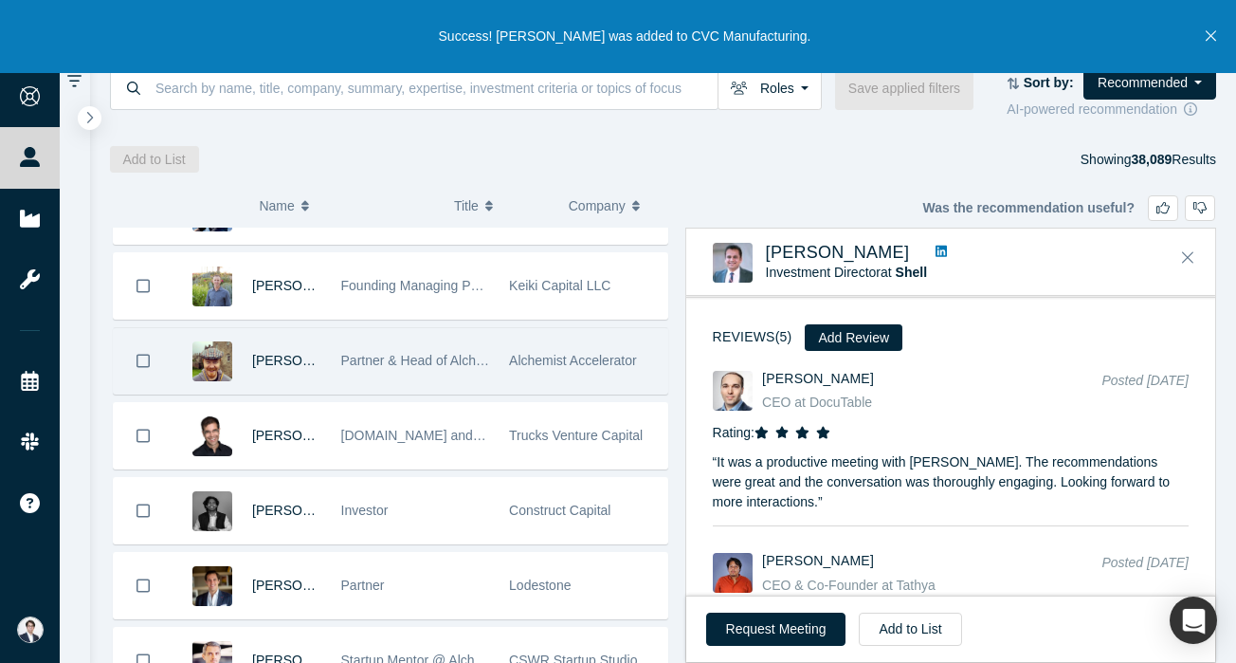
click at [472, 367] on span "Partner & Head of AlchemistX" at bounding box center [428, 360] width 175 height 15
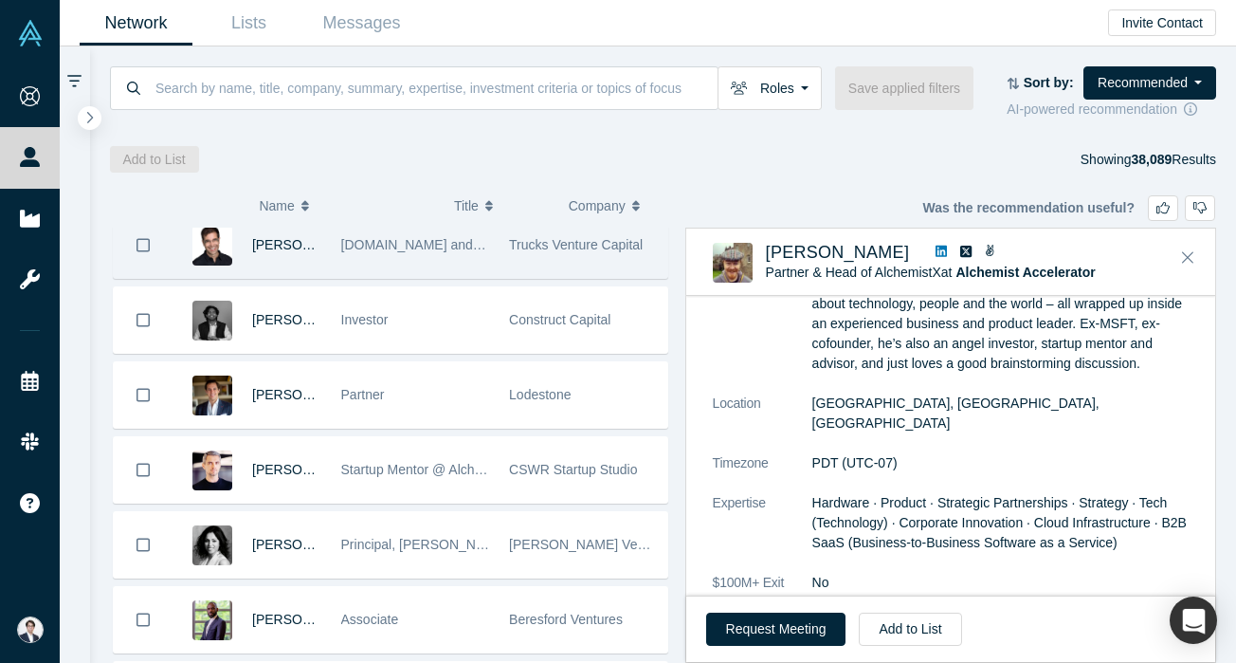
scroll to position [4362, 0]
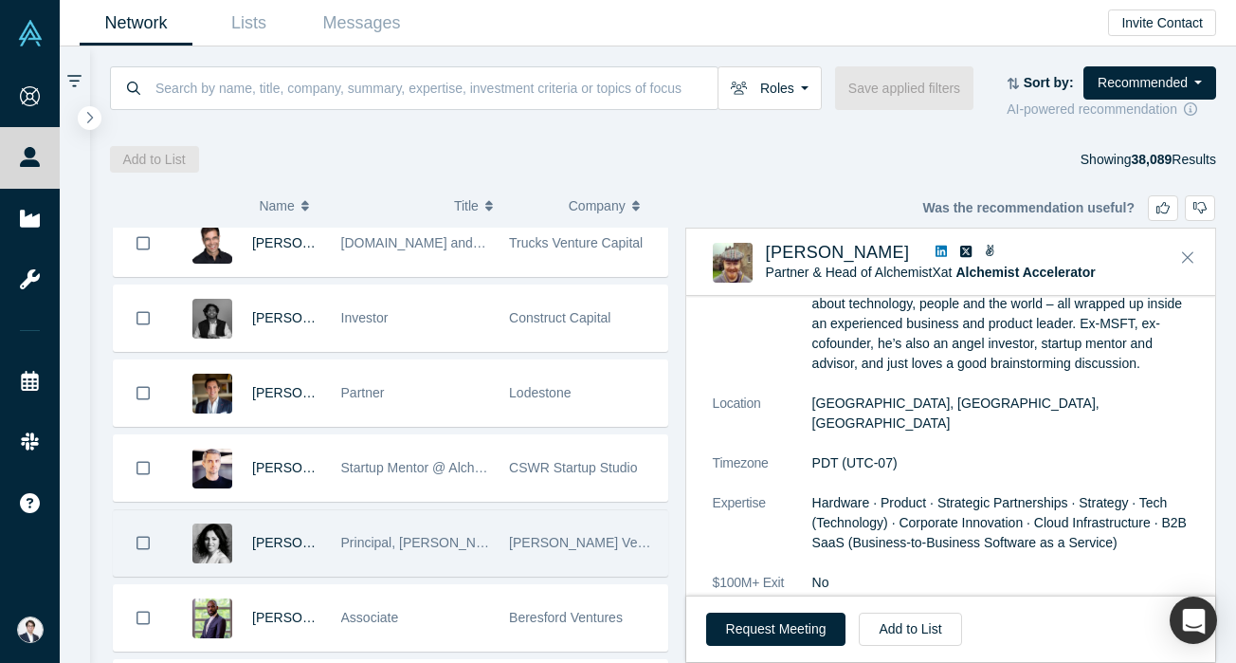
click at [542, 533] on div "[PERSON_NAME] Ventures" at bounding box center [583, 542] width 149 height 65
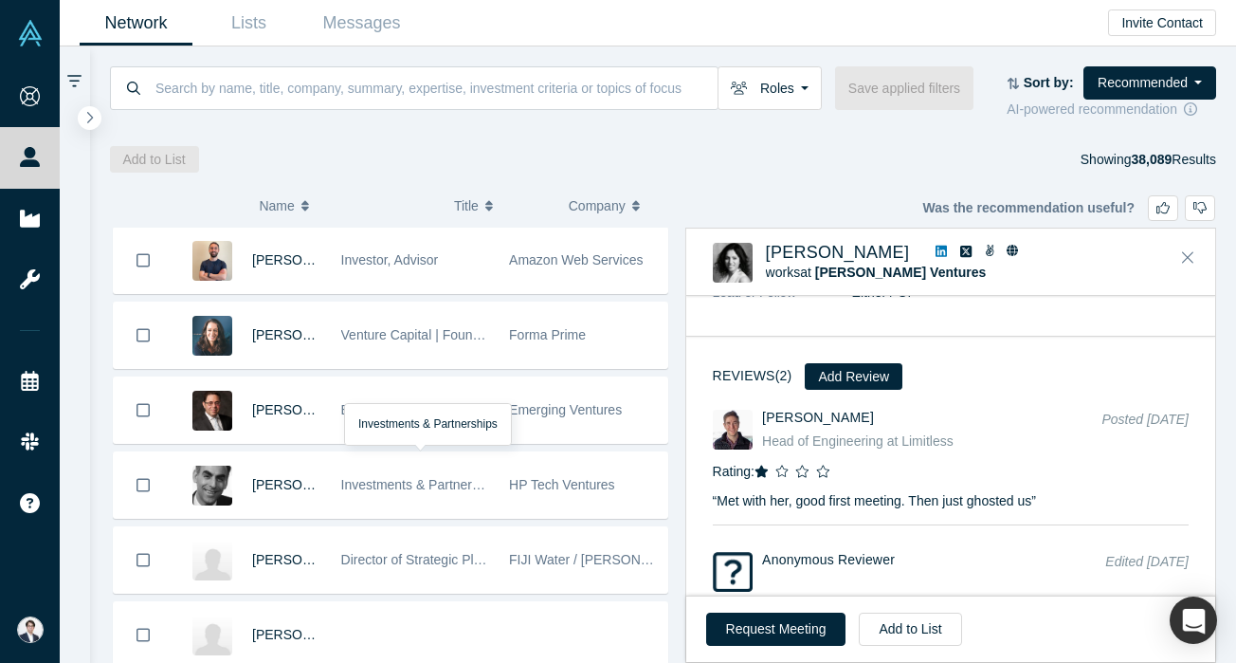
scroll to position [13779, 0]
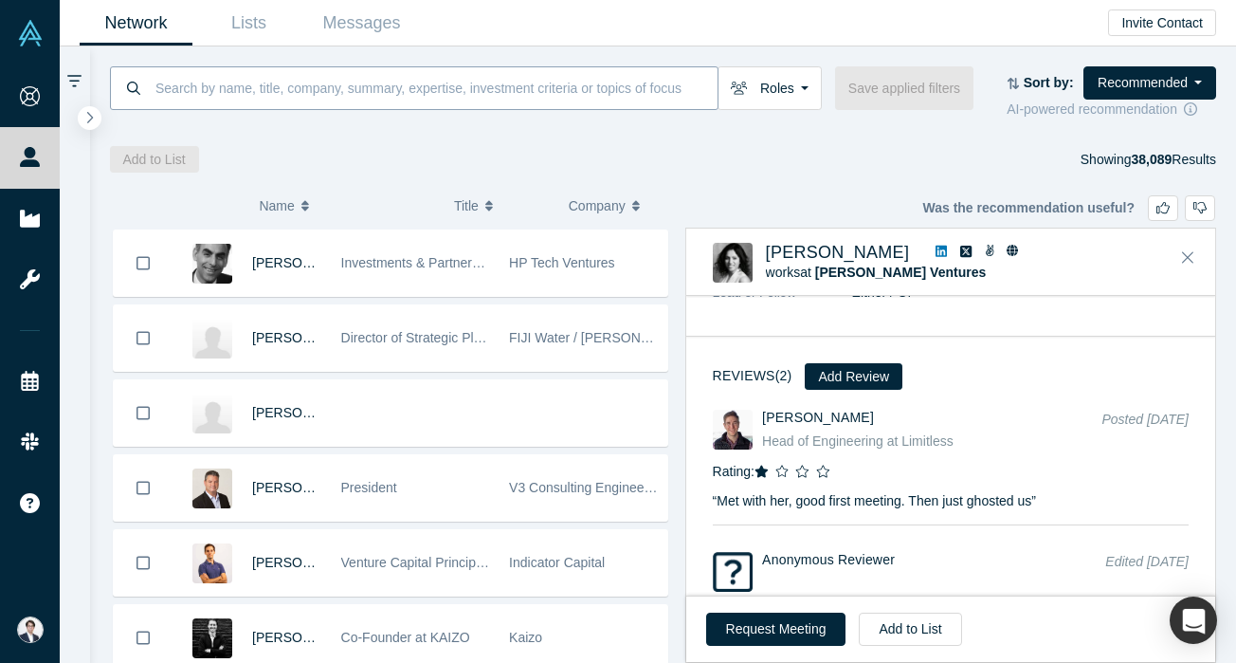
click at [415, 104] on input at bounding box center [436, 87] width 564 height 45
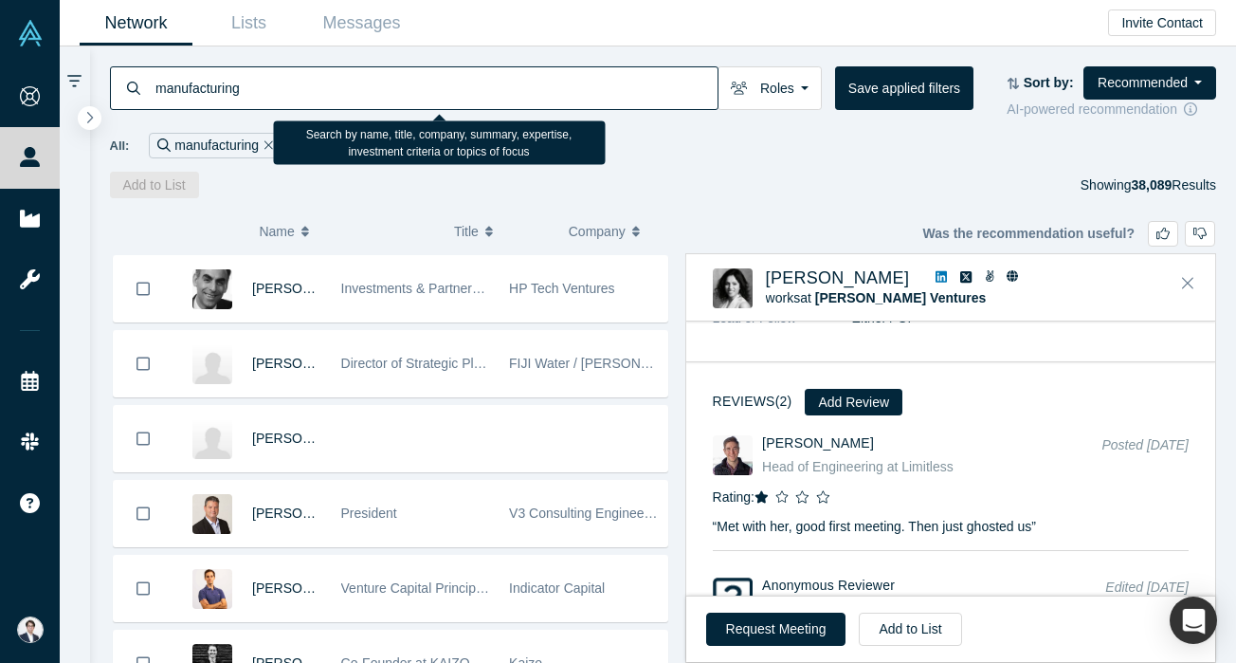
type input "manufacturing"
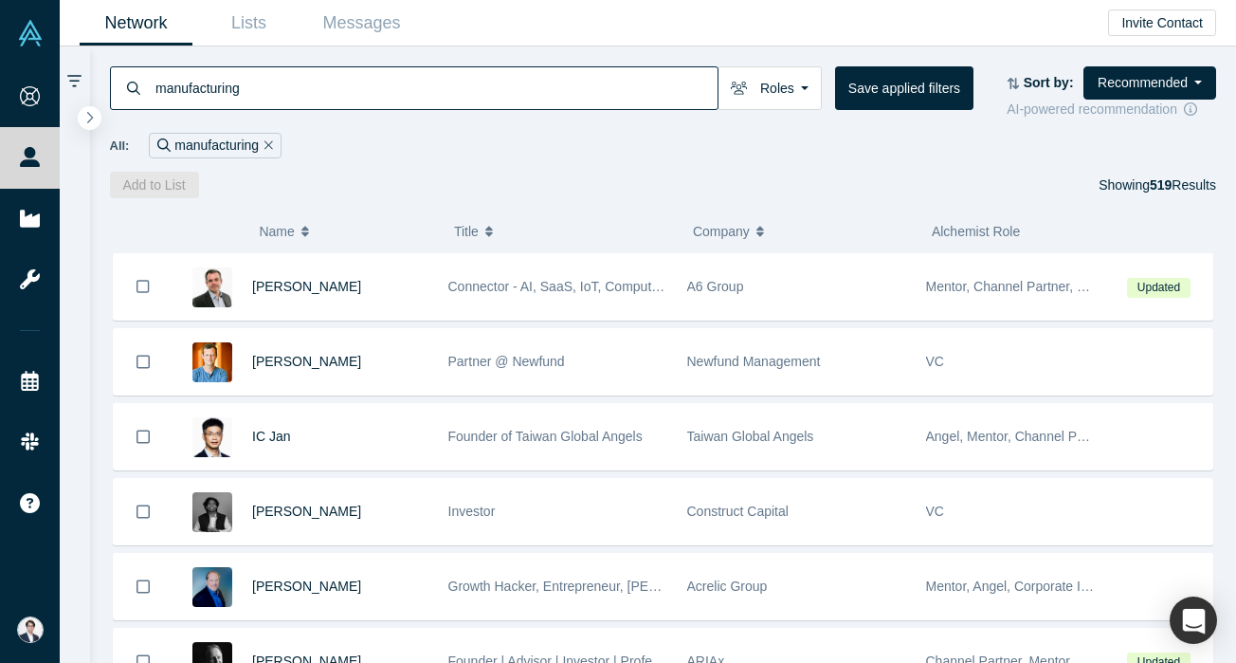
click at [1177, 285] on span "Updated" at bounding box center [1158, 288] width 63 height 20
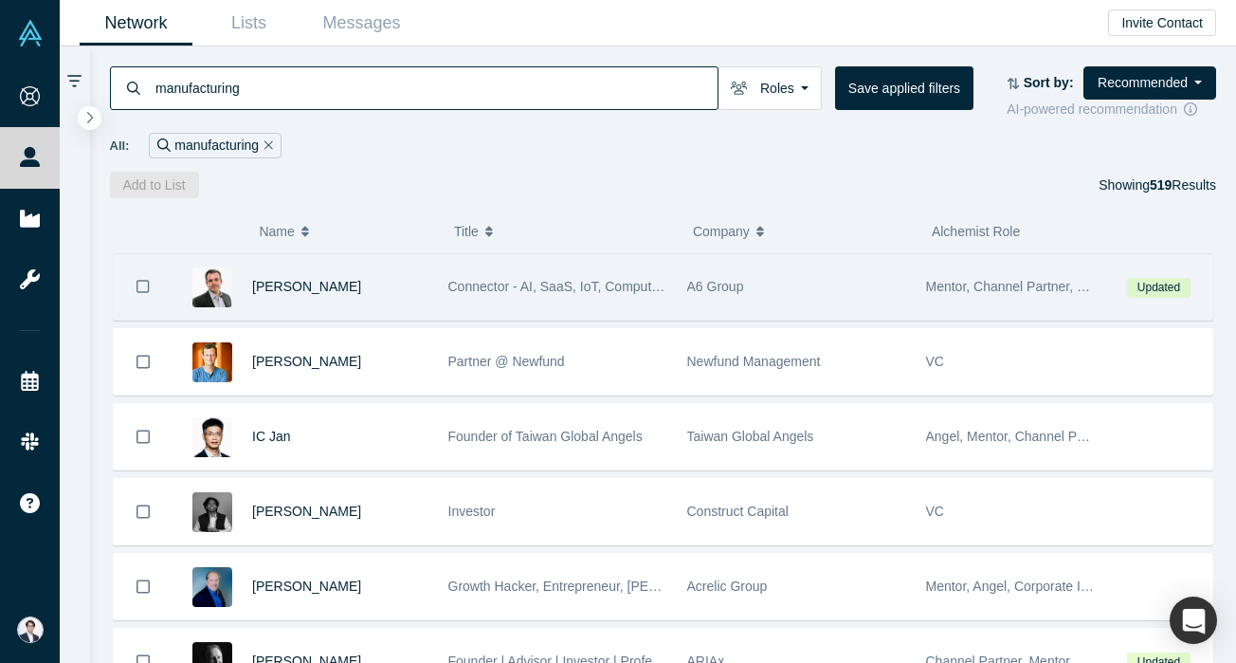
click at [688, 261] on div "A6 Group" at bounding box center [796, 286] width 219 height 65
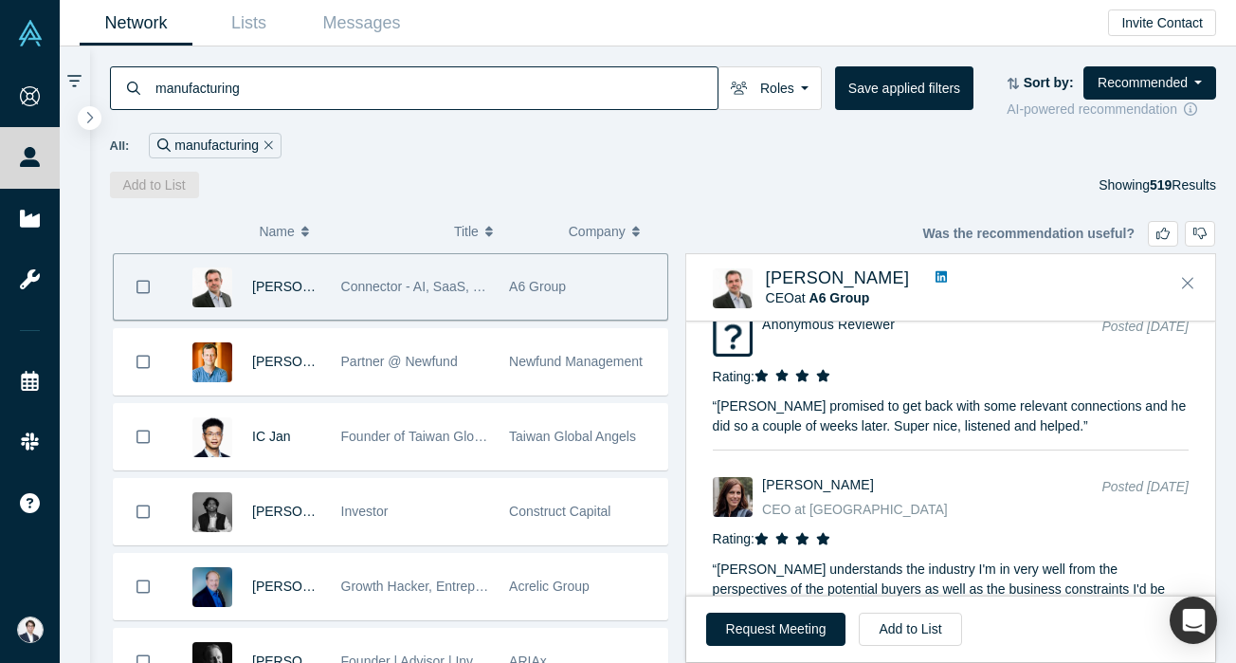
scroll to position [1483, 0]
click at [929, 273] on link at bounding box center [941, 278] width 25 height 20
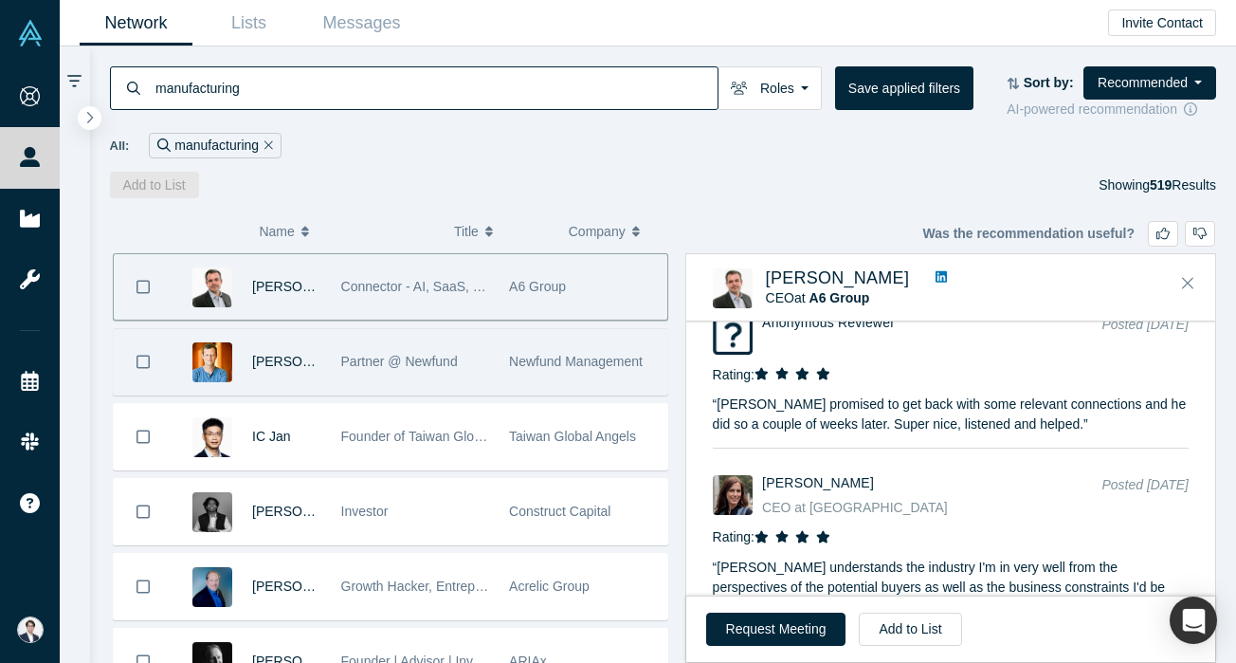
click at [529, 337] on div "Newfund Management" at bounding box center [583, 361] width 149 height 65
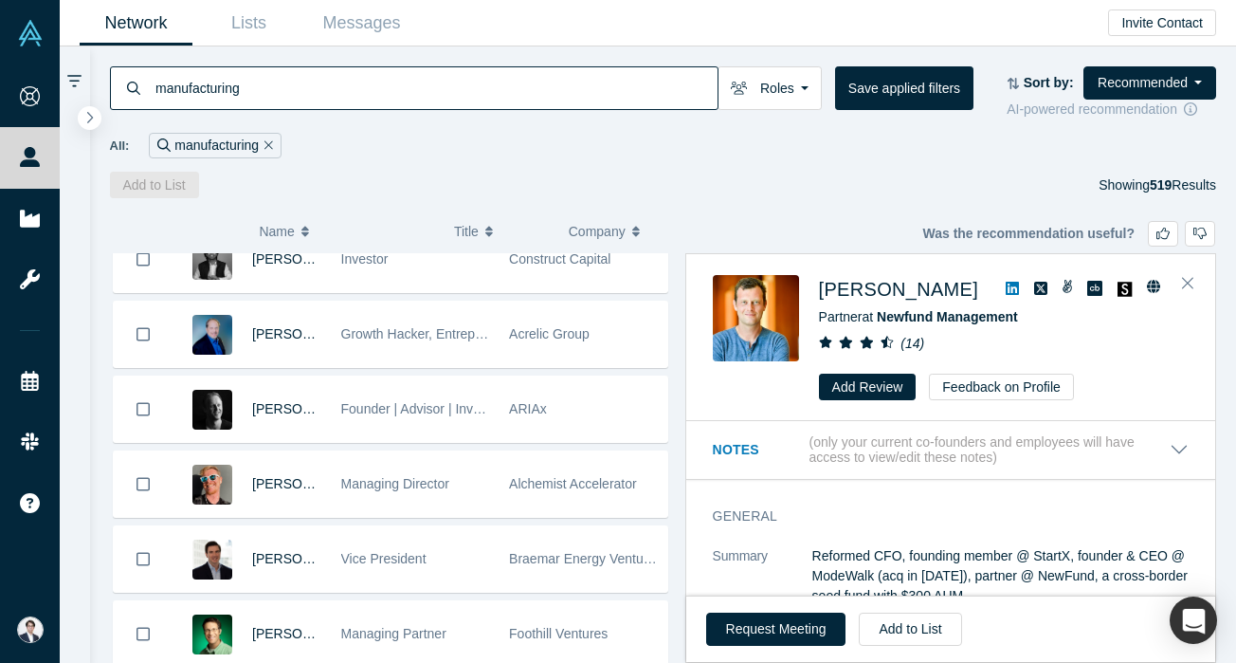
scroll to position [333, 0]
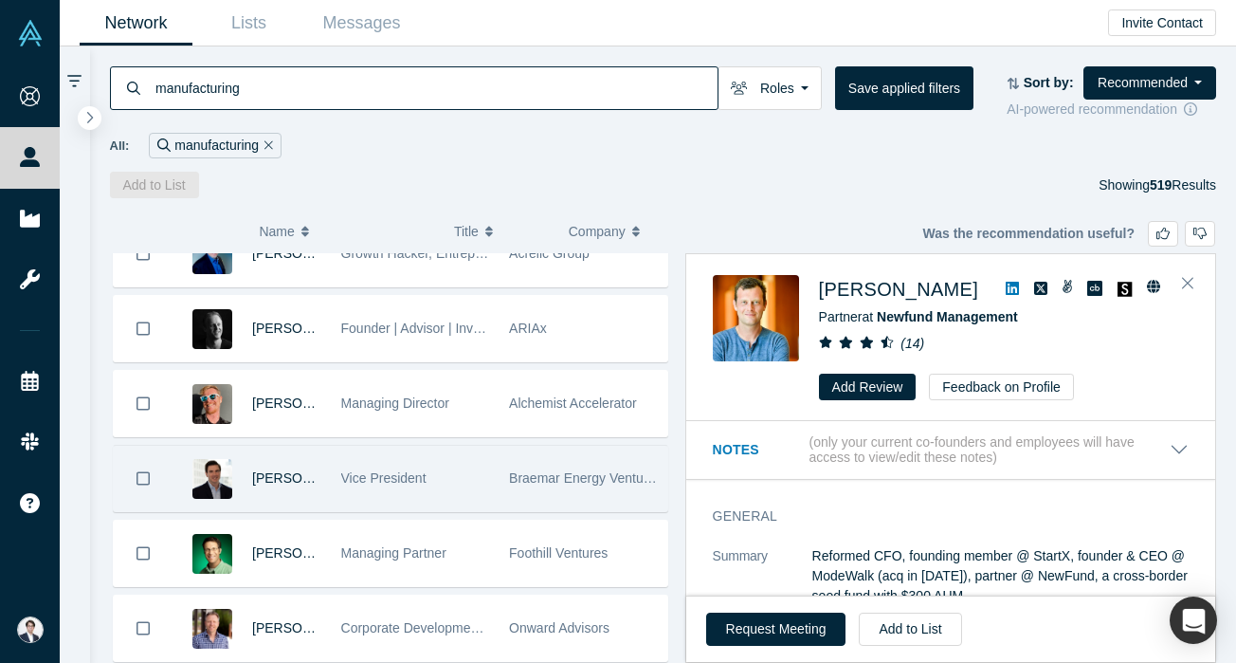
click at [505, 473] on div "Braemar Energy Ventures" at bounding box center [584, 478] width 169 height 65
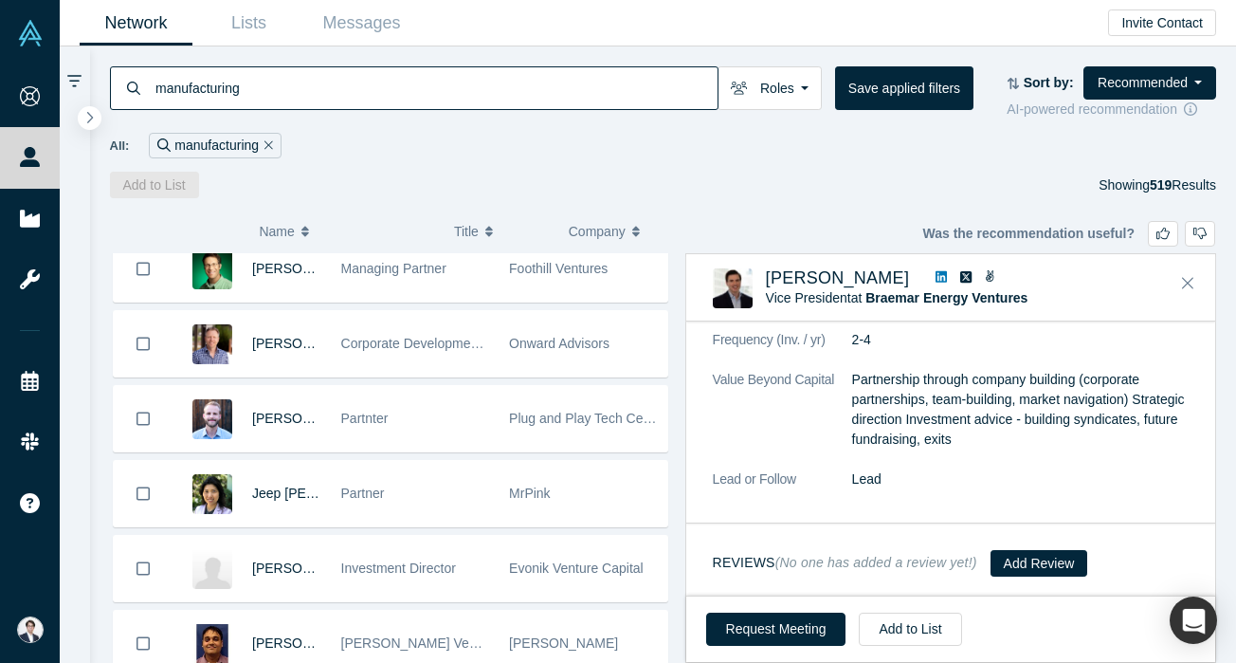
scroll to position [630, 0]
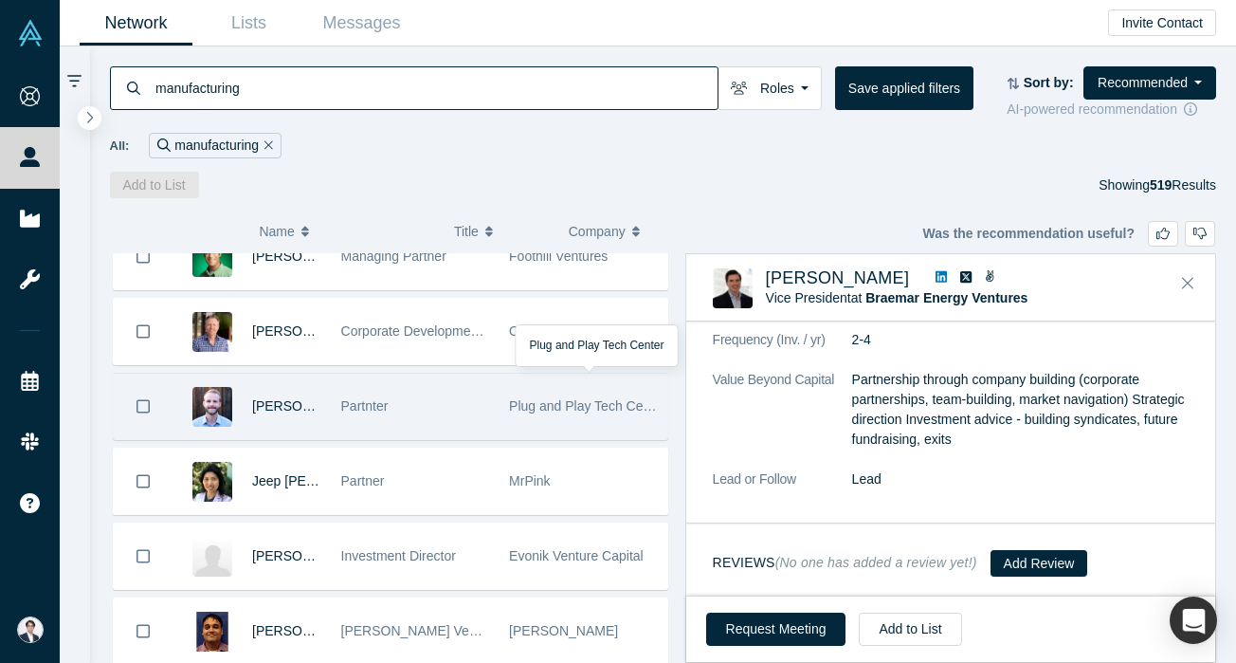
click at [506, 392] on div "Plug and Play Tech Center" at bounding box center [584, 406] width 169 height 65
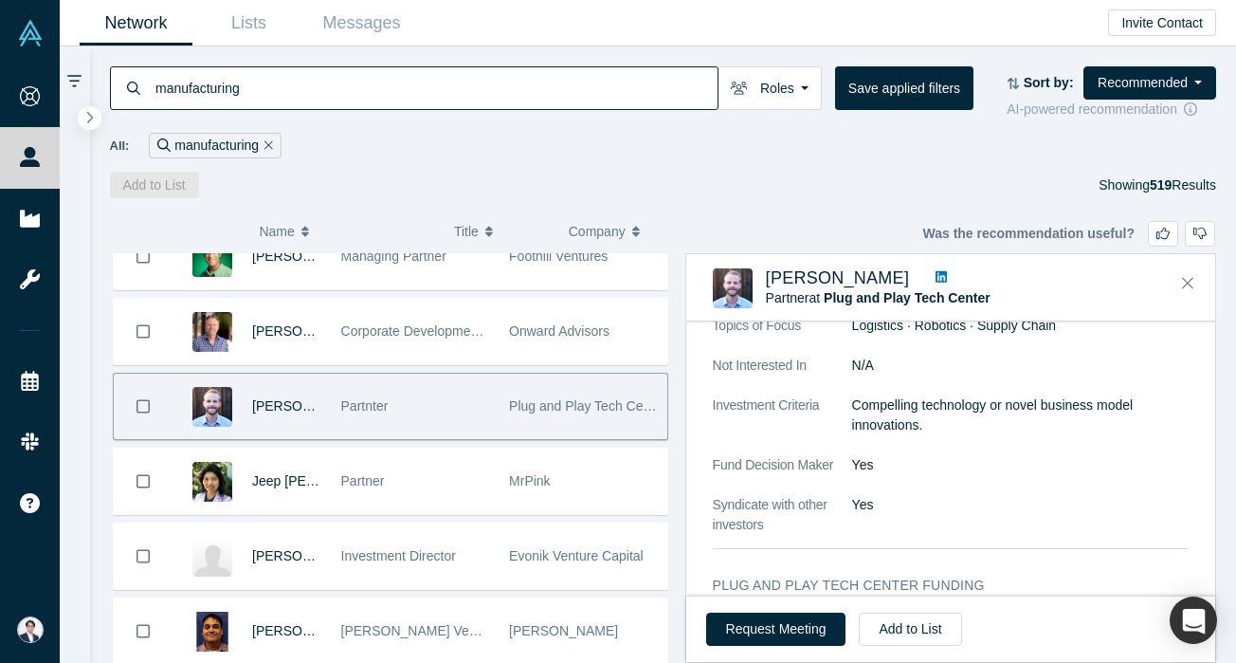
scroll to position [651, 0]
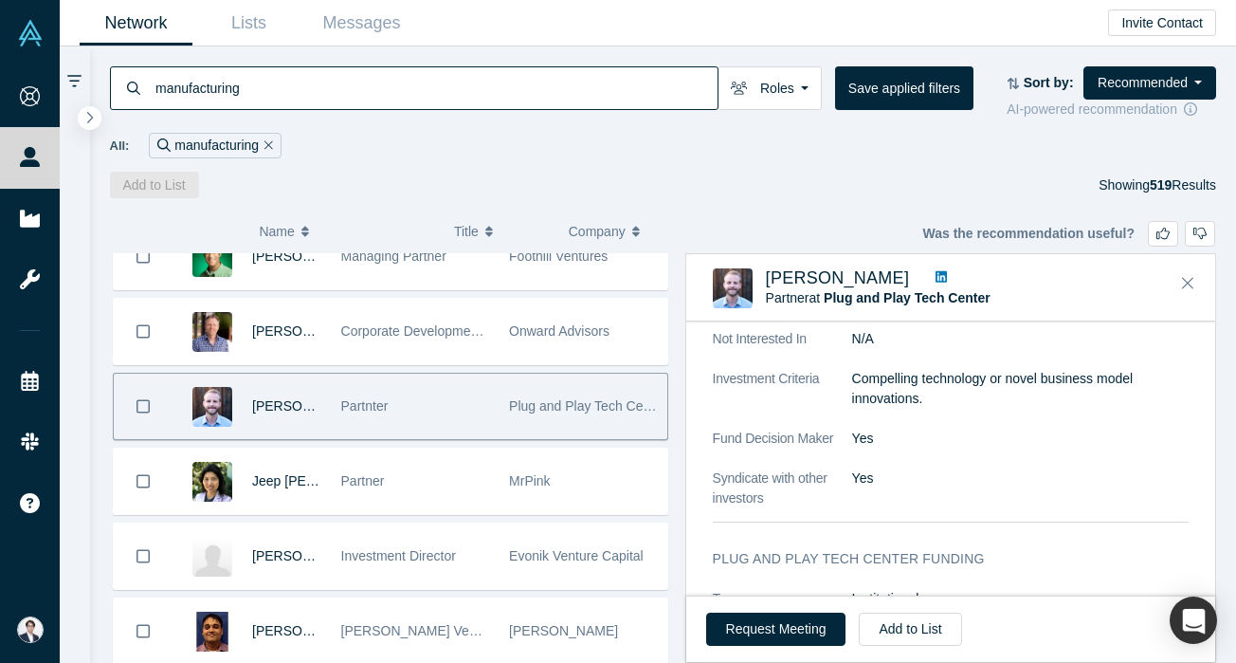
click at [936, 282] on icon at bounding box center [941, 276] width 11 height 11
click at [922, 629] on button "Add to List" at bounding box center [910, 628] width 102 height 33
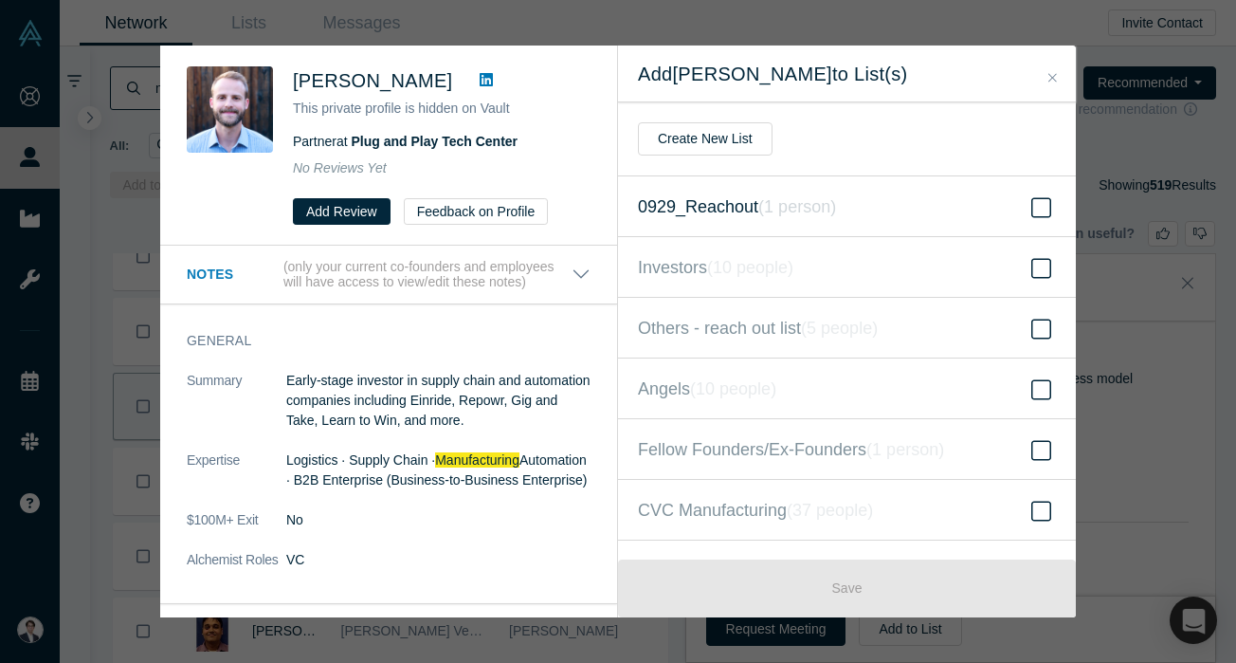
click at [741, 200] on span "0929_Reachout ( 1 person )" at bounding box center [737, 206] width 198 height 27
click at [0, 0] on input "0929_Reachout ( 1 person )" at bounding box center [0, 0] width 0 height 0
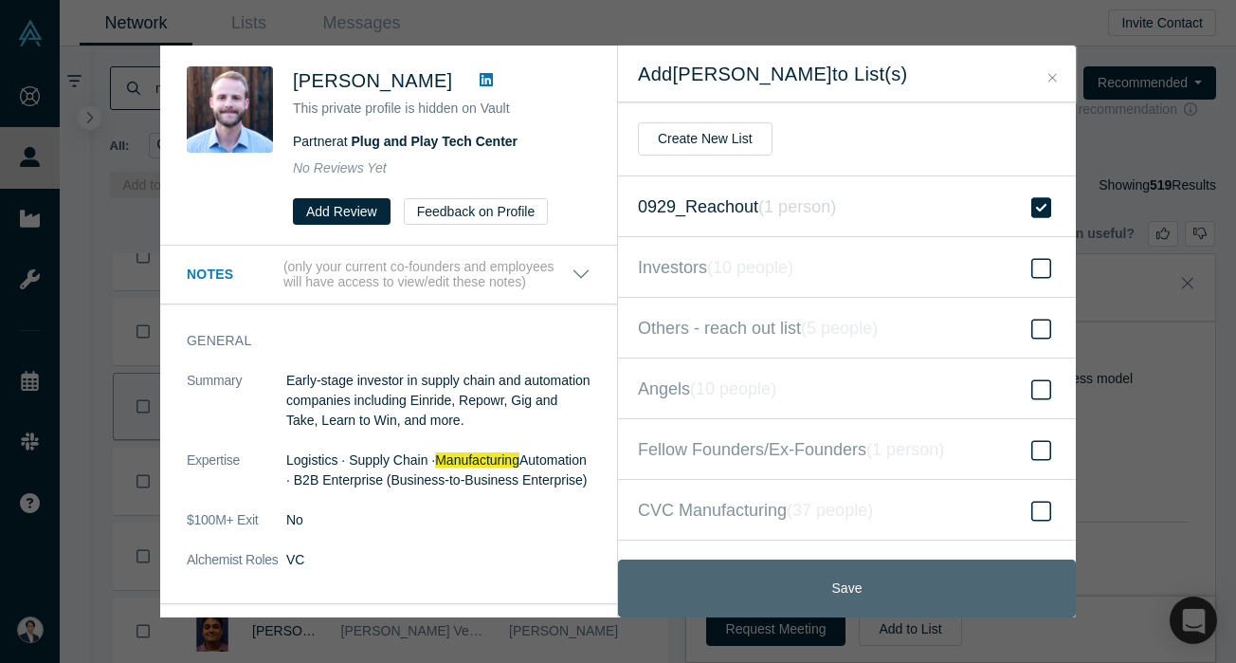
click at [863, 571] on button "Save" at bounding box center [847, 588] width 458 height 58
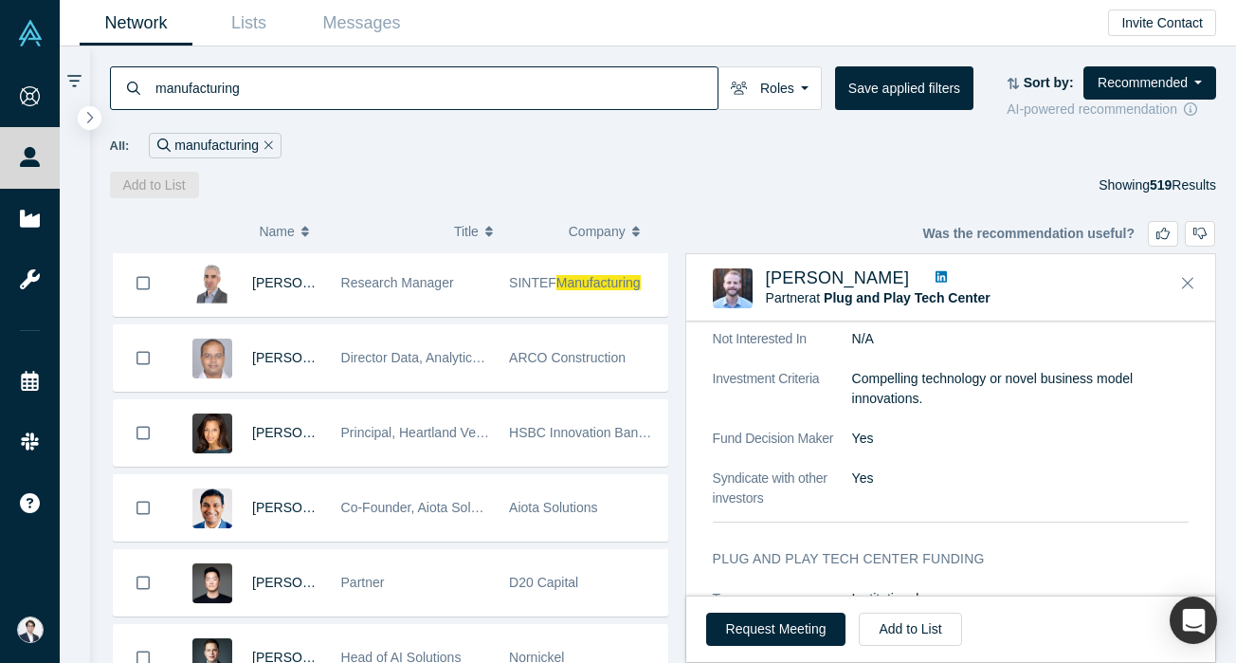
scroll to position [1653, 0]
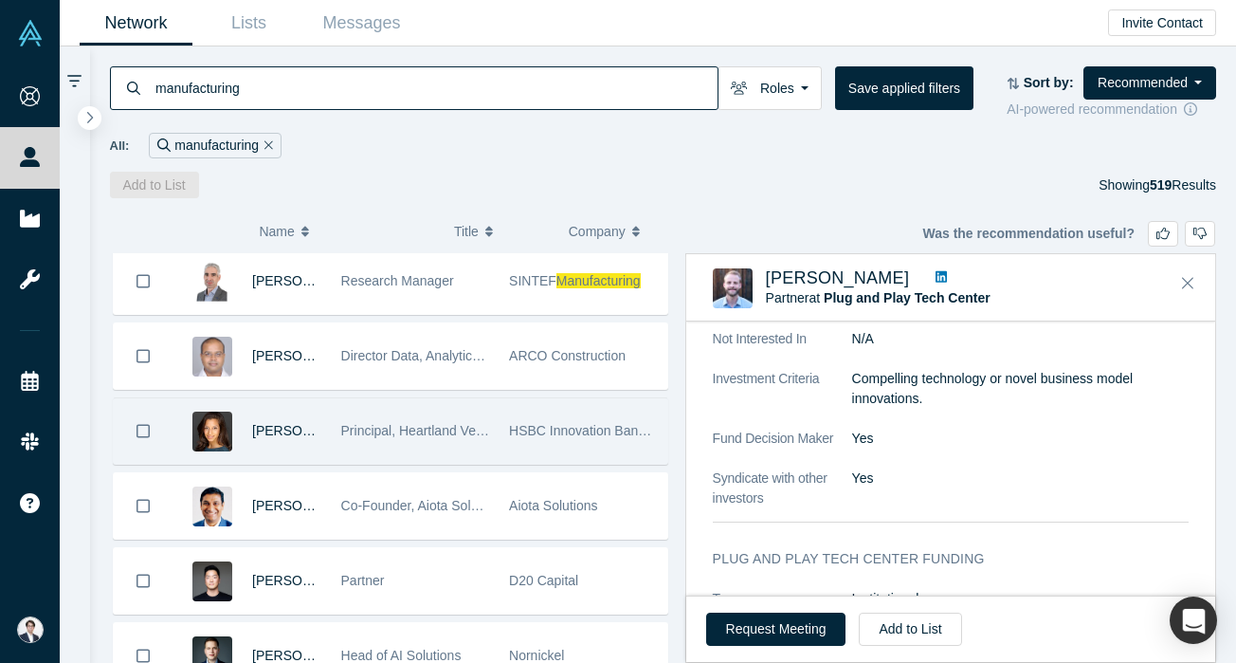
click at [418, 459] on div "Principal, Heartland Ventures" at bounding box center [415, 430] width 149 height 65
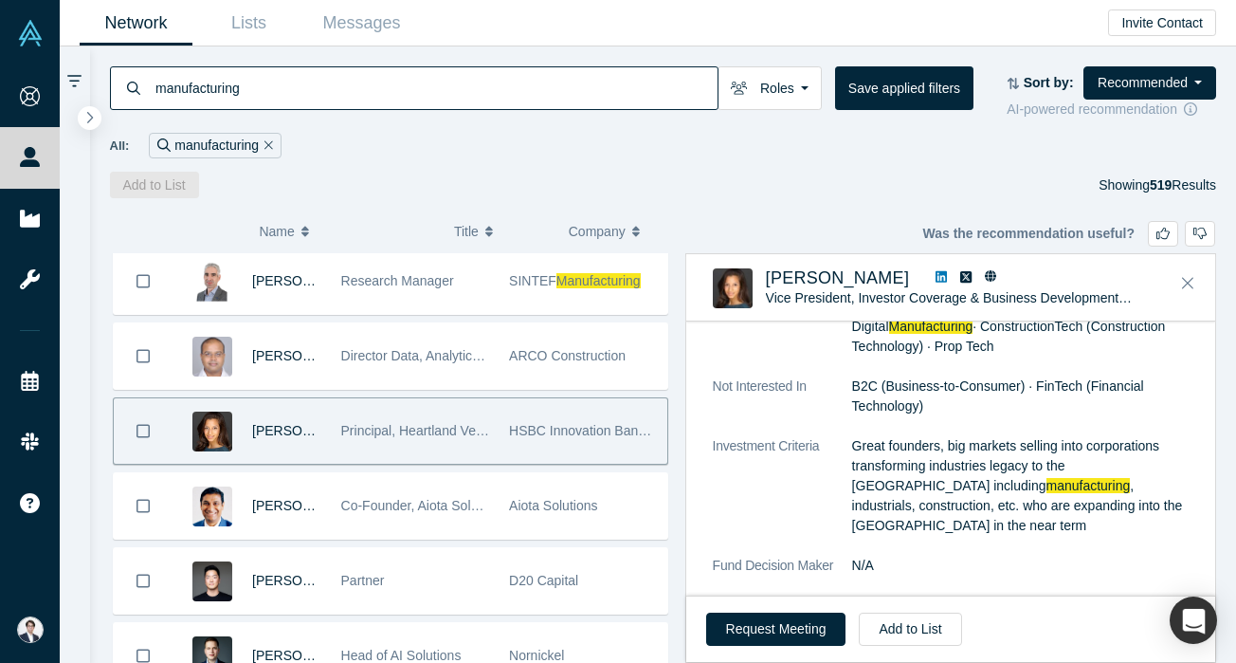
scroll to position [1036, 0]
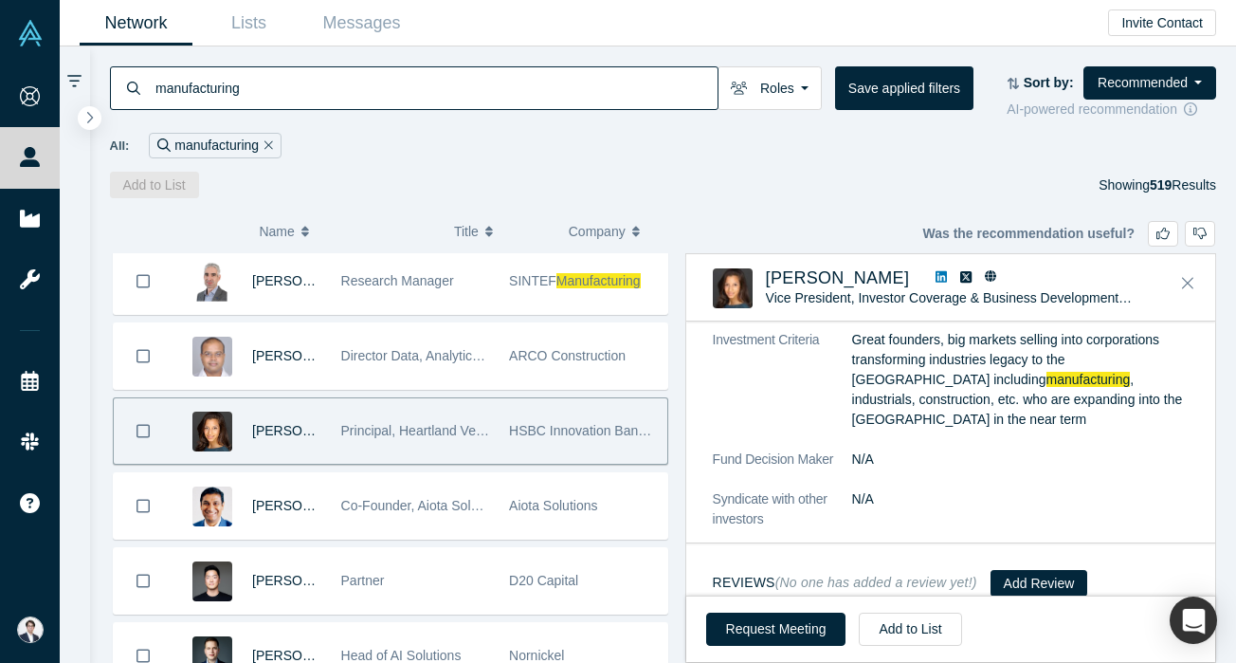
click at [929, 283] on link at bounding box center [941, 278] width 25 height 20
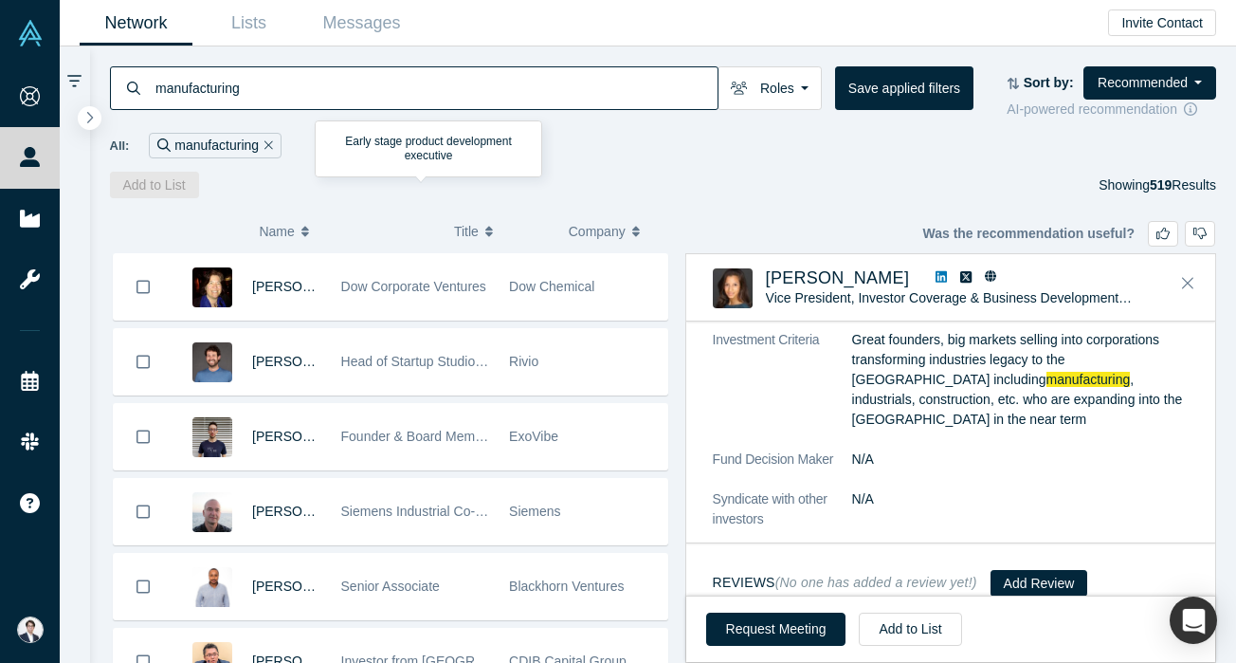
scroll to position [2173, 0]
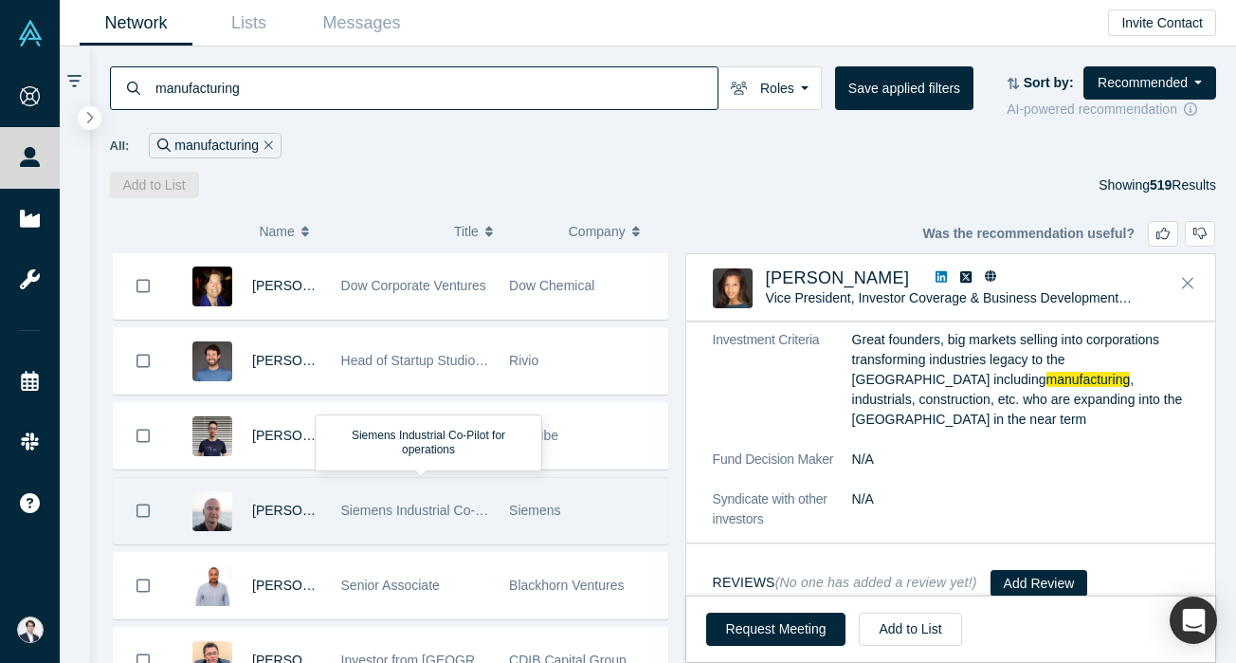
click at [465, 514] on span "Siemens Industrial Co-Pilot for operations" at bounding box center [463, 509] width 245 height 15
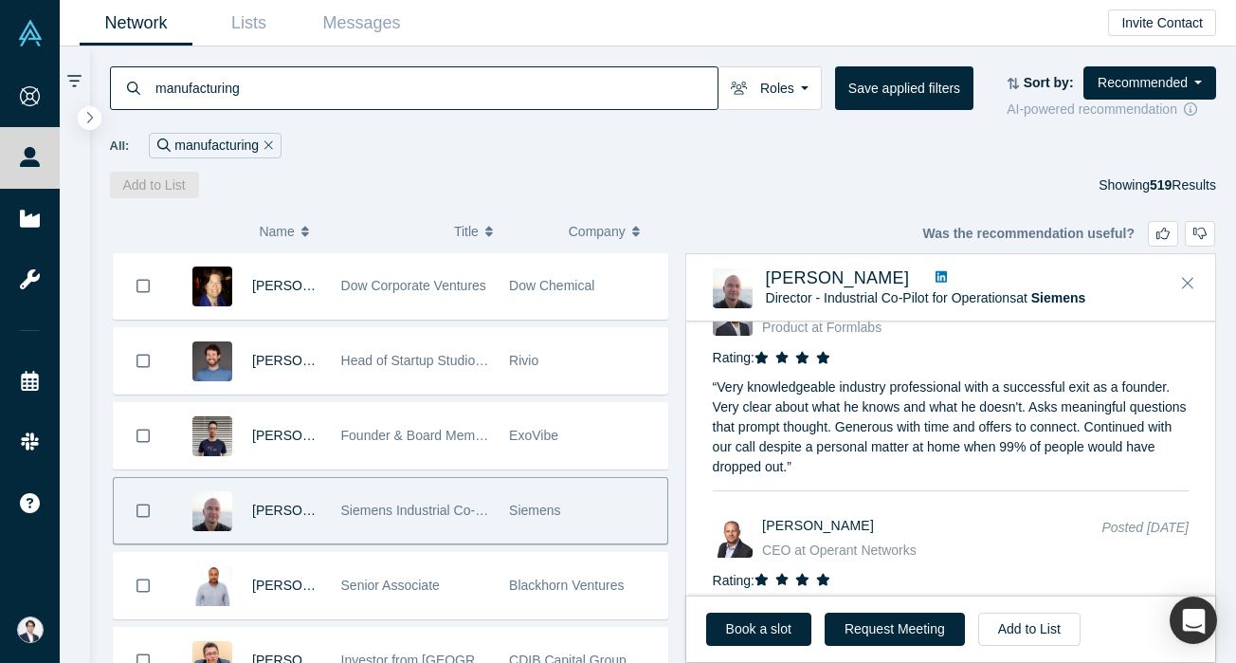
scroll to position [1238, 0]
click at [1032, 616] on button "Add to List" at bounding box center [1029, 628] width 102 height 33
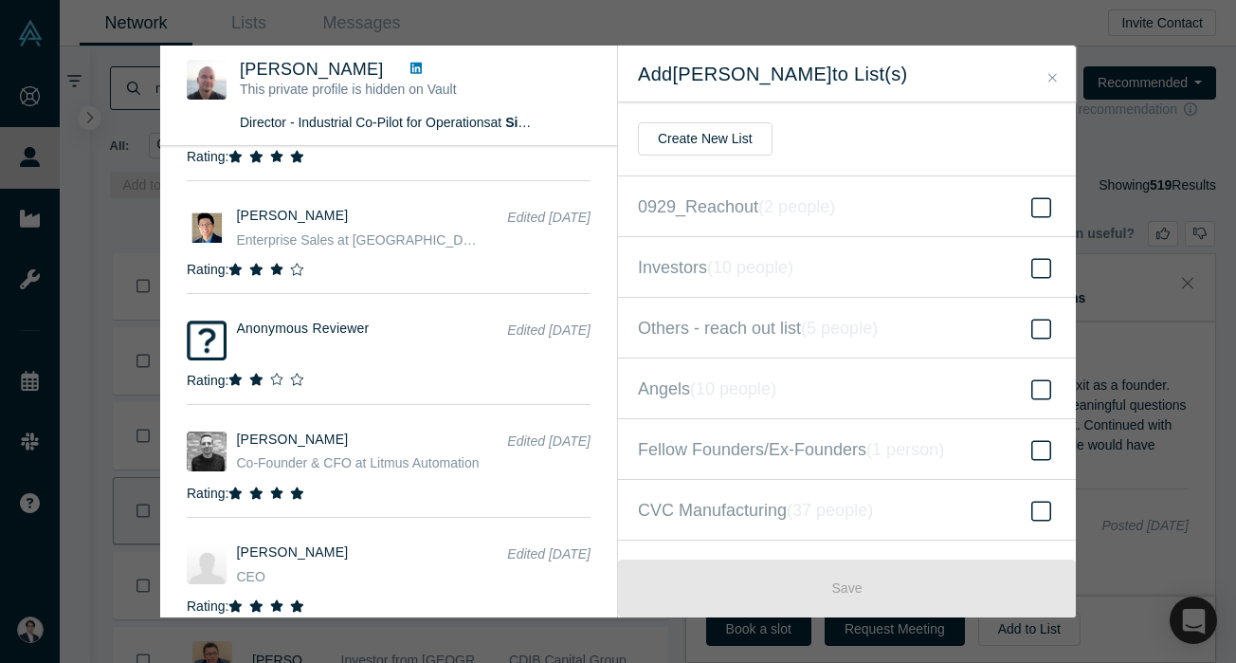
scroll to position [0, 0]
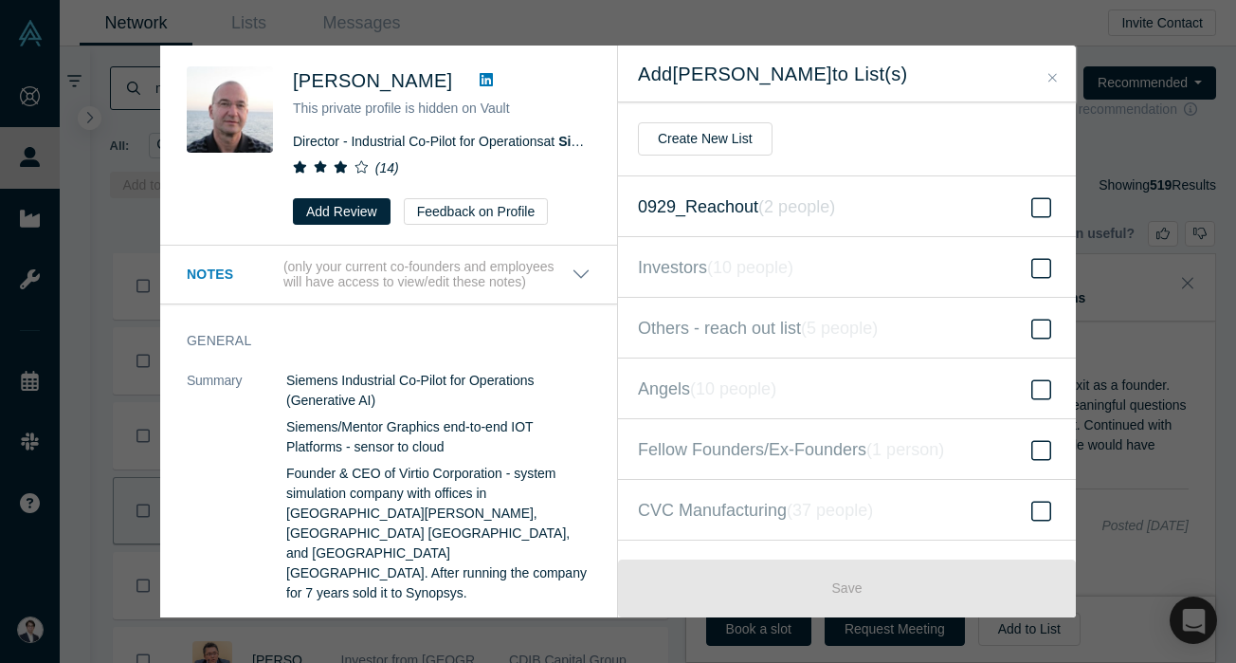
click at [779, 228] on label "0929_Reachout ( 2 people )" at bounding box center [847, 206] width 458 height 61
click at [0, 0] on input "0929_Reachout ( 2 people )" at bounding box center [0, 0] width 0 height 0
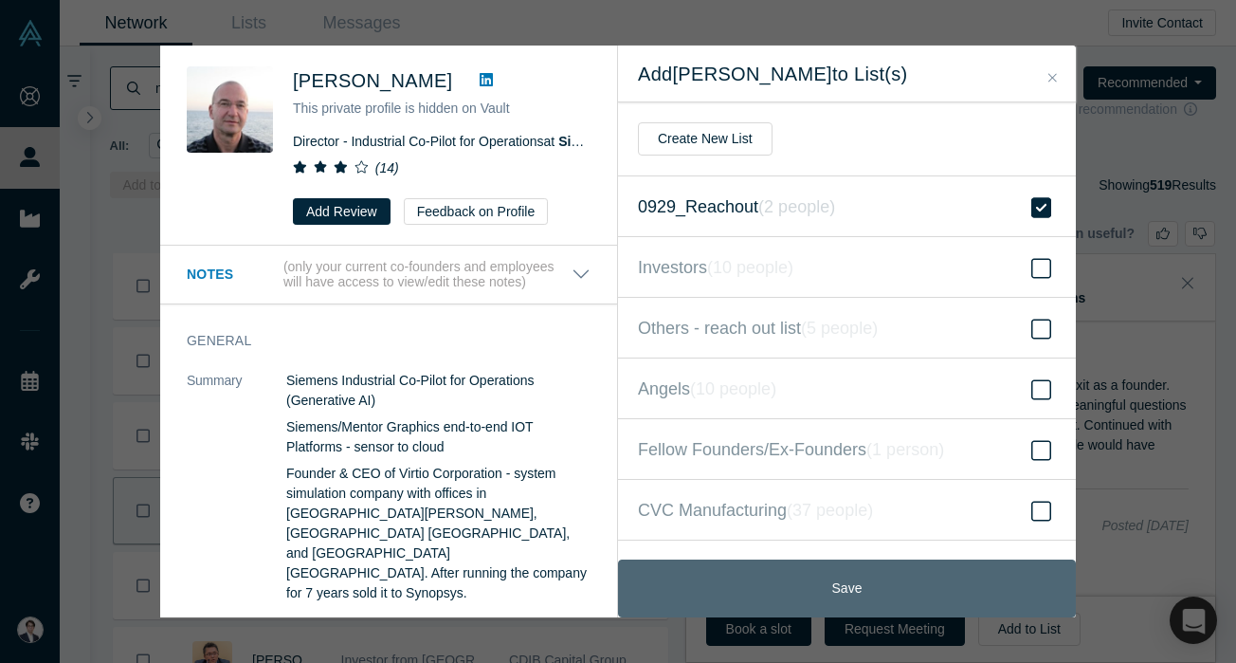
click at [808, 579] on button "Save" at bounding box center [847, 588] width 458 height 58
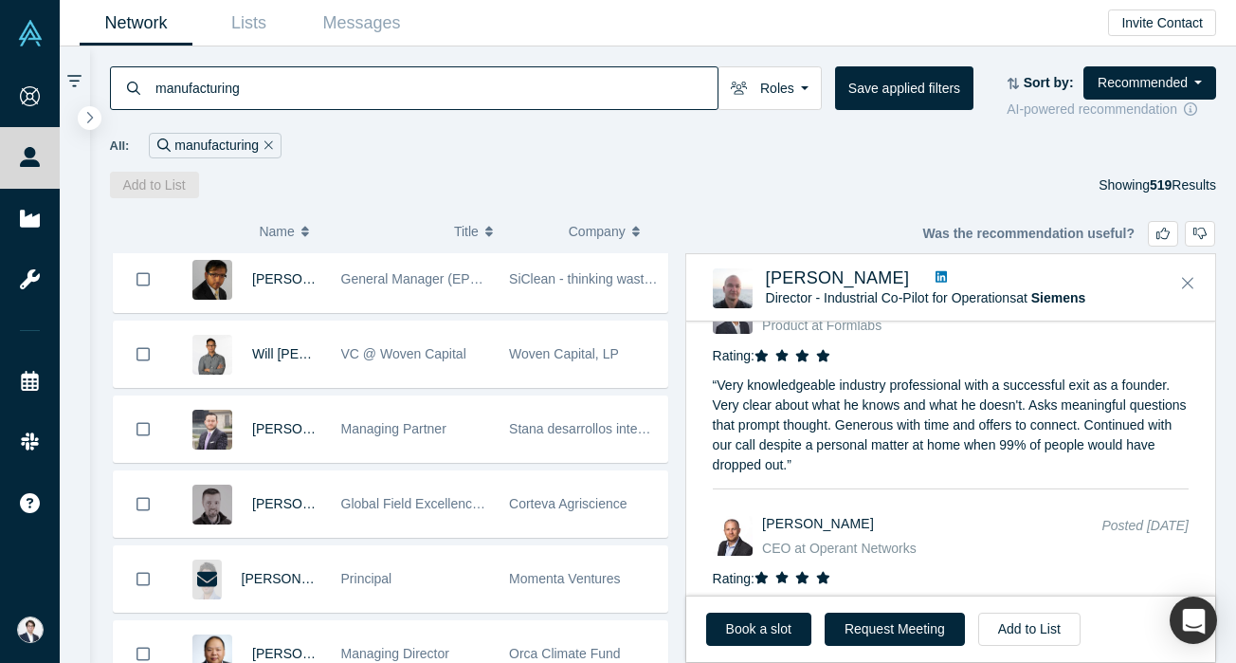
scroll to position [3604, 0]
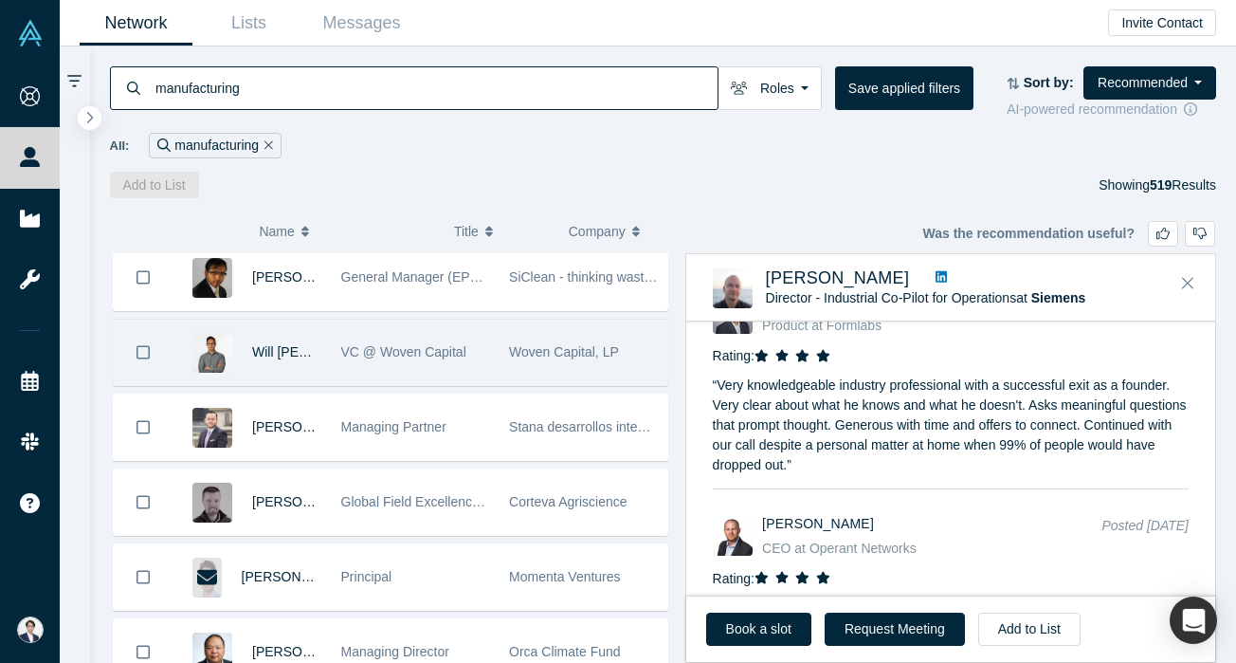
click at [421, 376] on div "VC @ Woven Capital" at bounding box center [415, 351] width 149 height 65
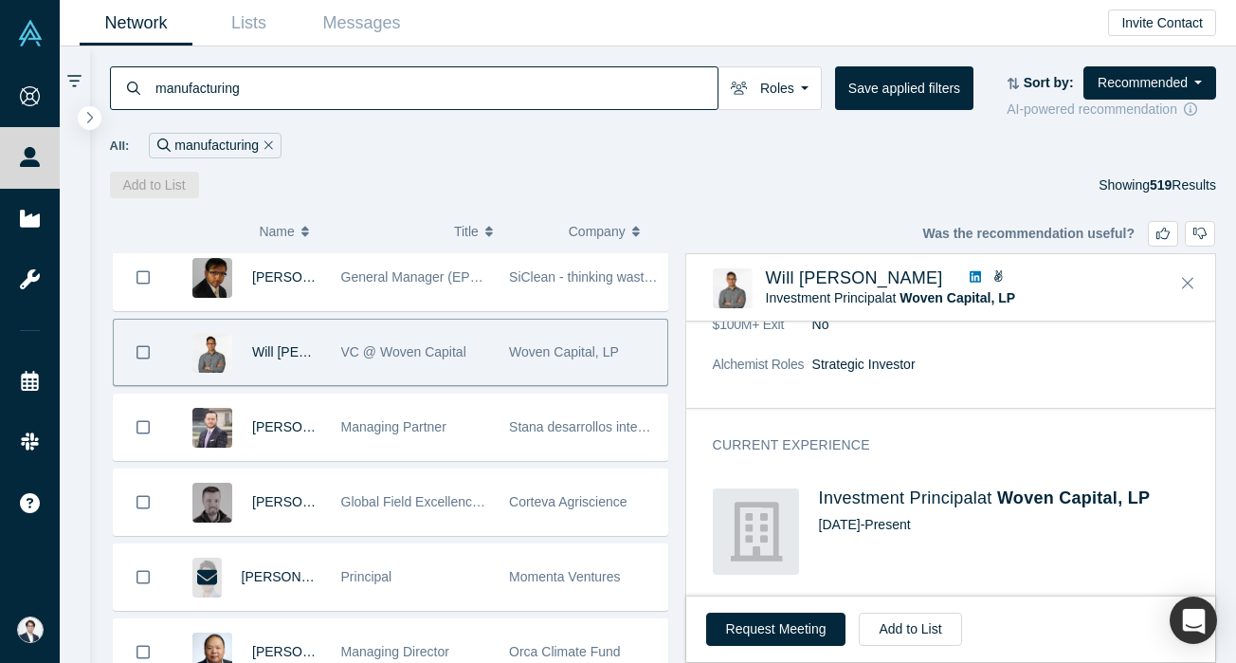
scroll to position [364, 0]
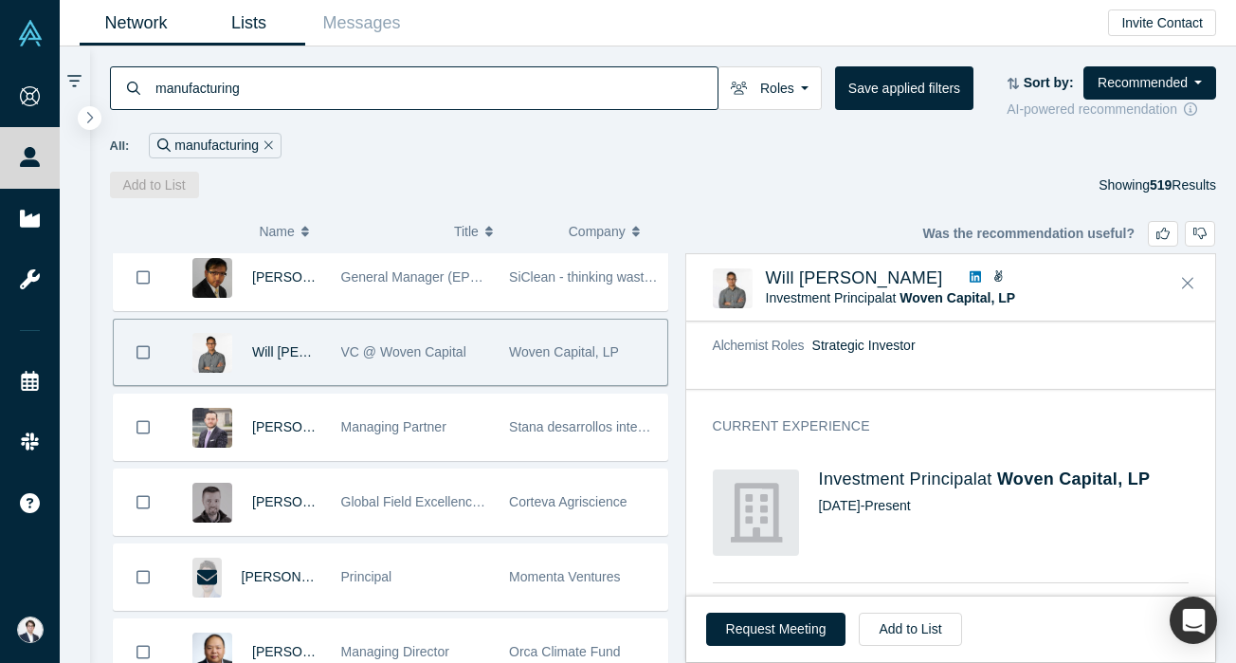
click at [264, 27] on link "Lists" at bounding box center [248, 23] width 113 height 45
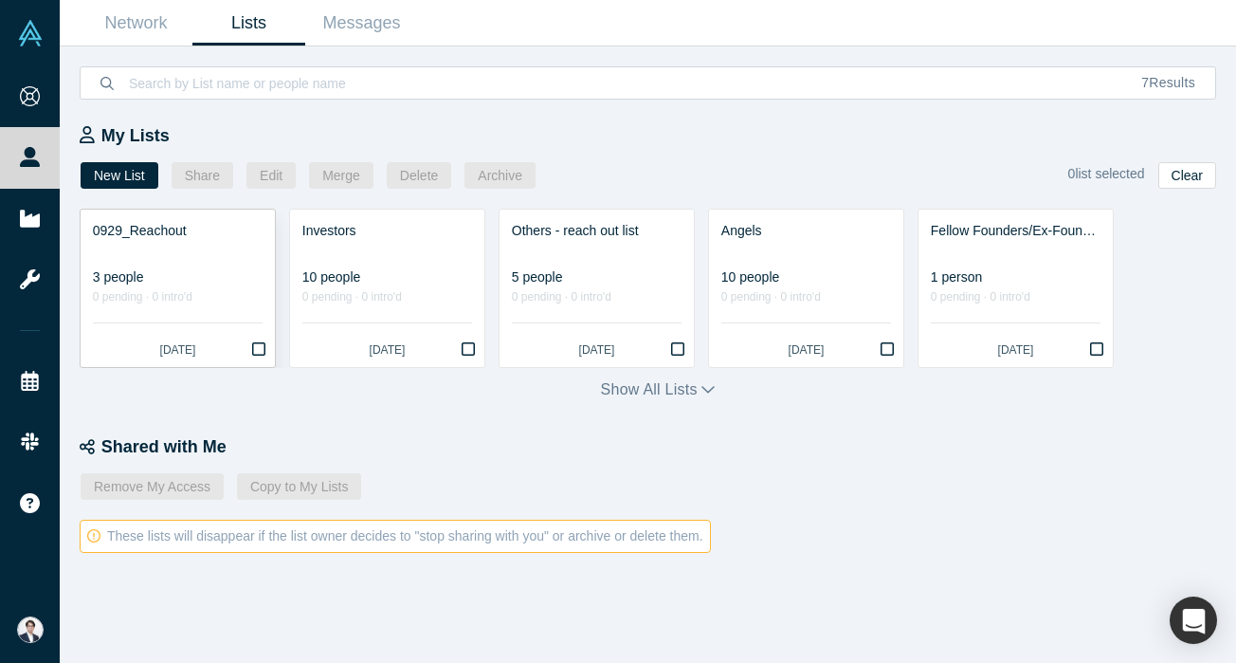
click at [216, 263] on link "0929_Reachout 3 people 0 pending · 0 intro'd [DATE]" at bounding box center [178, 288] width 194 height 157
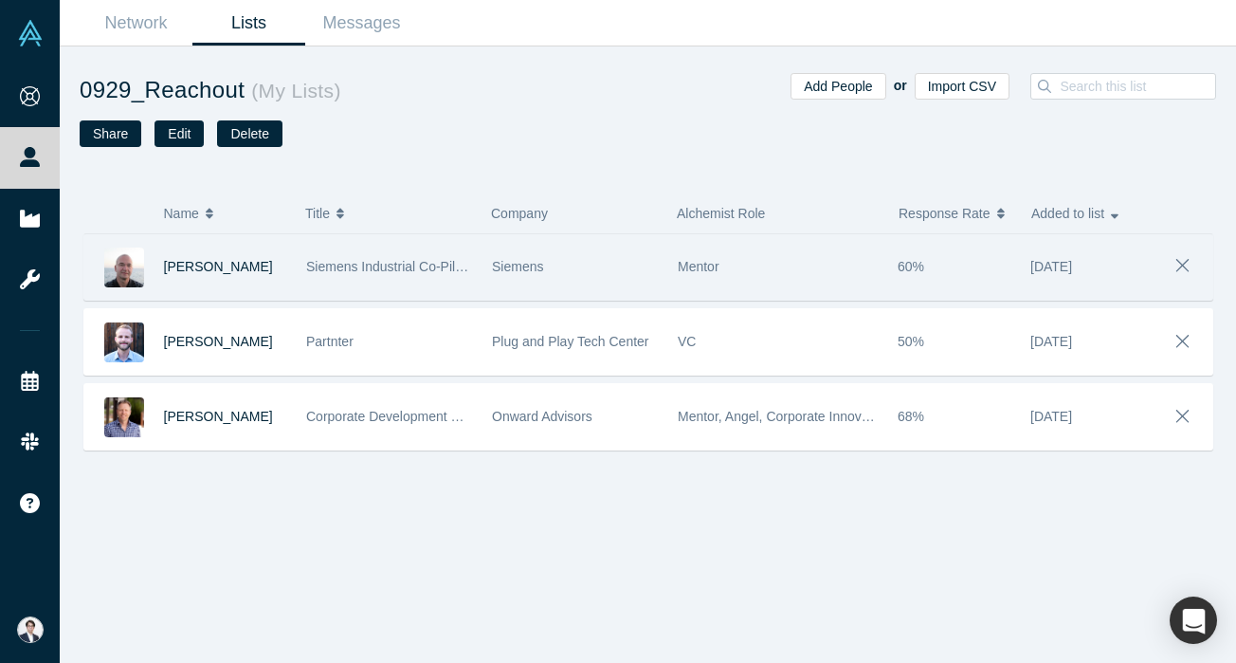
click at [1021, 256] on div "[DATE]" at bounding box center [1087, 266] width 133 height 65
click at [244, 269] on span "[PERSON_NAME]" at bounding box center [218, 266] width 109 height 15
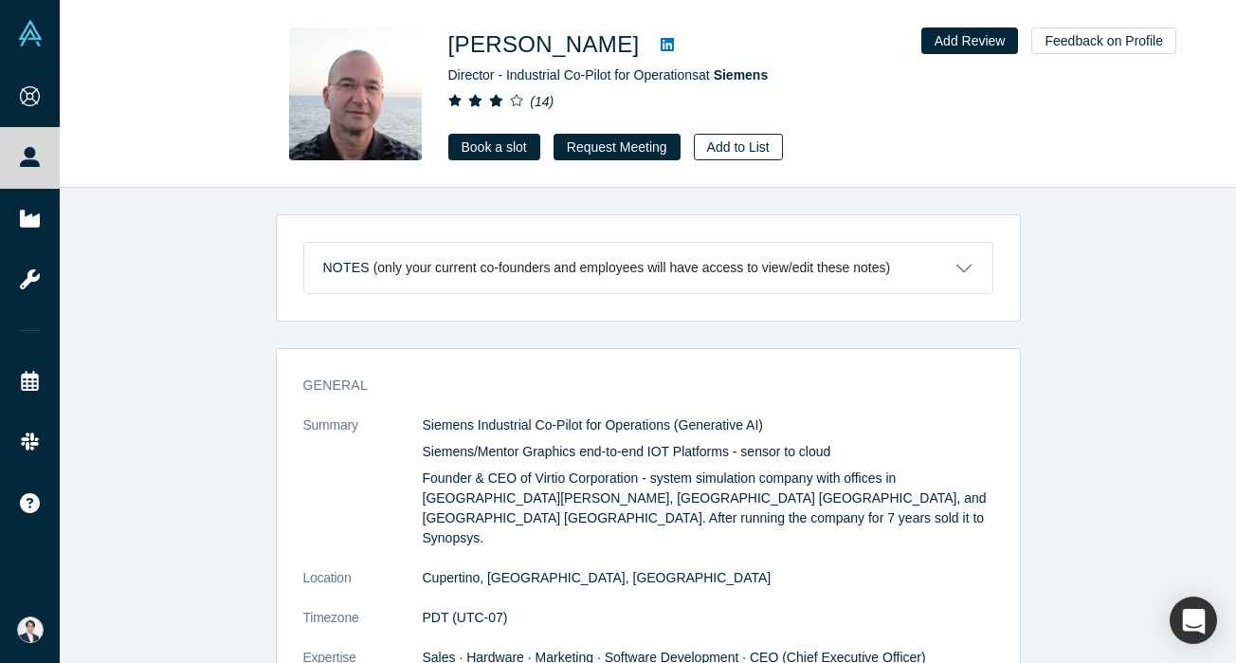
click at [766, 149] on button "Add to List" at bounding box center [738, 147] width 89 height 27
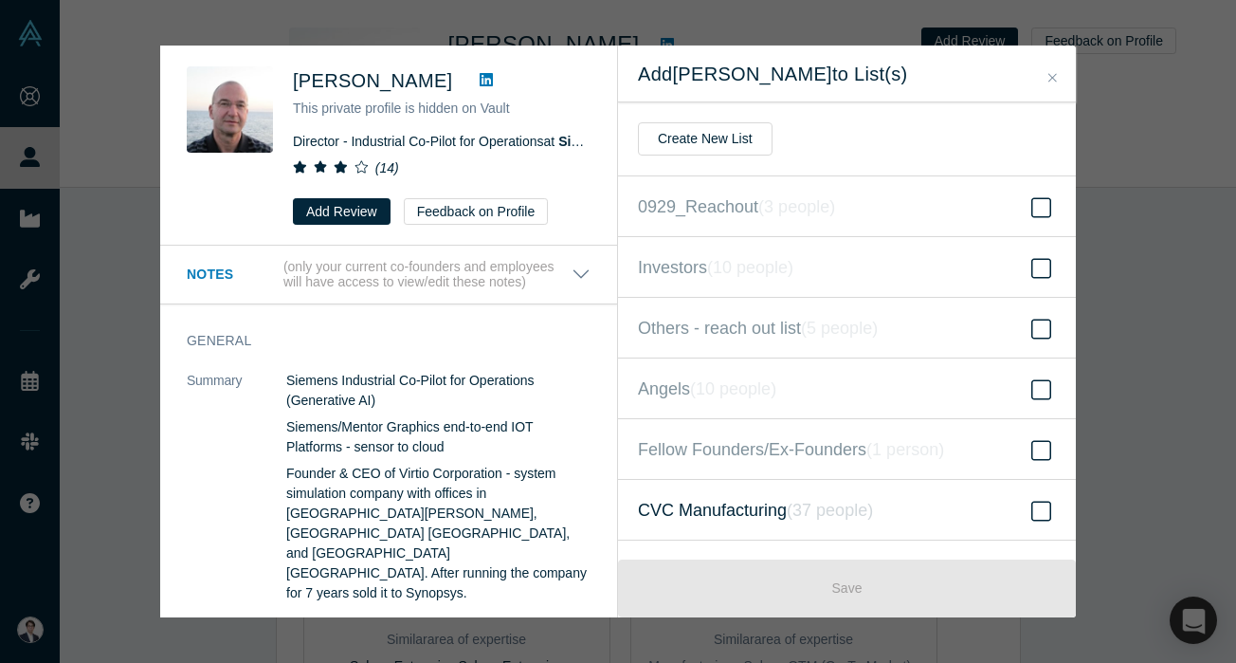
click at [852, 524] on label "CVC Manufacturing ( 37 people )" at bounding box center [847, 510] width 458 height 61
click at [0, 0] on input "CVC Manufacturing ( 37 people )" at bounding box center [0, 0] width 0 height 0
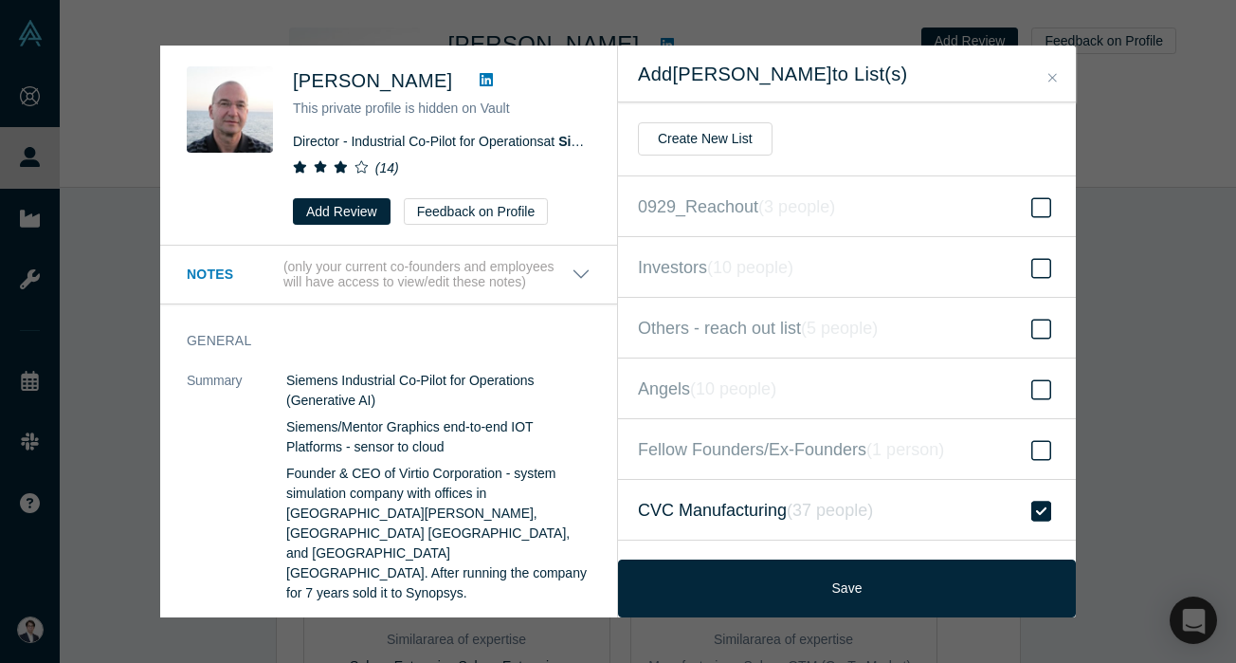
click at [852, 515] on icon "( 37 people )" at bounding box center [830, 510] width 86 height 19
click at [0, 0] on input "CVC Manufacturing ( 37 people )" at bounding box center [0, 0] width 0 height 0
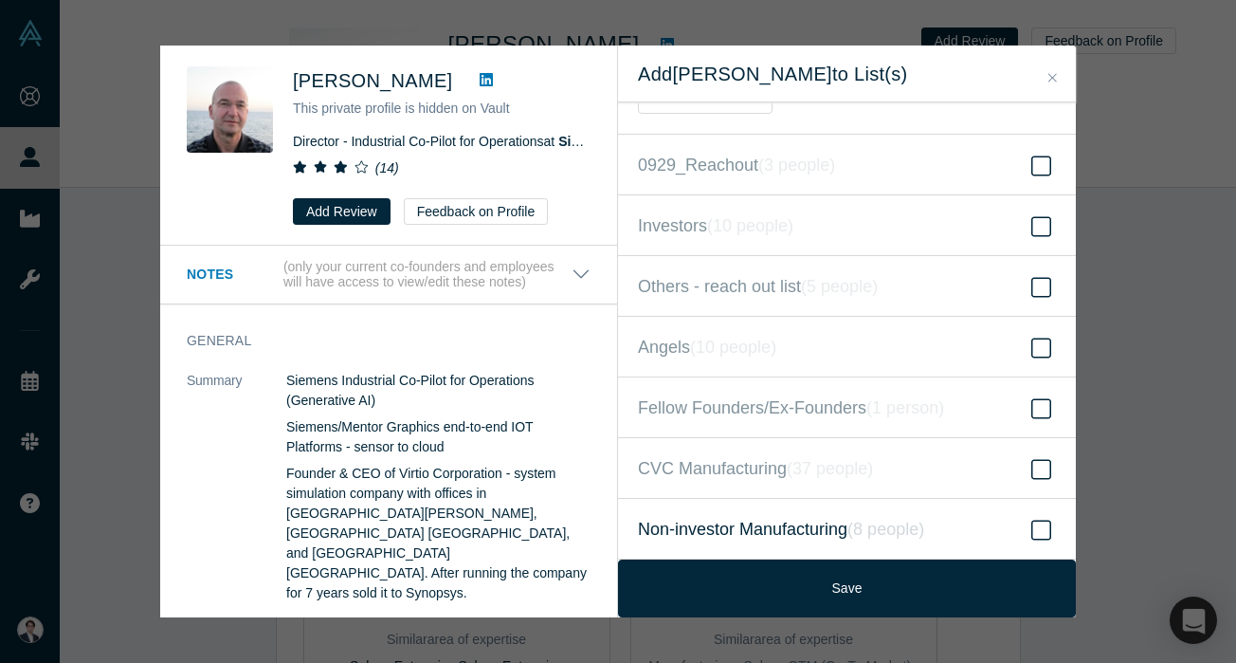
click at [840, 516] on span "Non-investor Manufacturing ( 8 people )" at bounding box center [781, 529] width 286 height 27
click at [0, 0] on input "Non-investor Manufacturing ( 8 people )" at bounding box center [0, 0] width 0 height 0
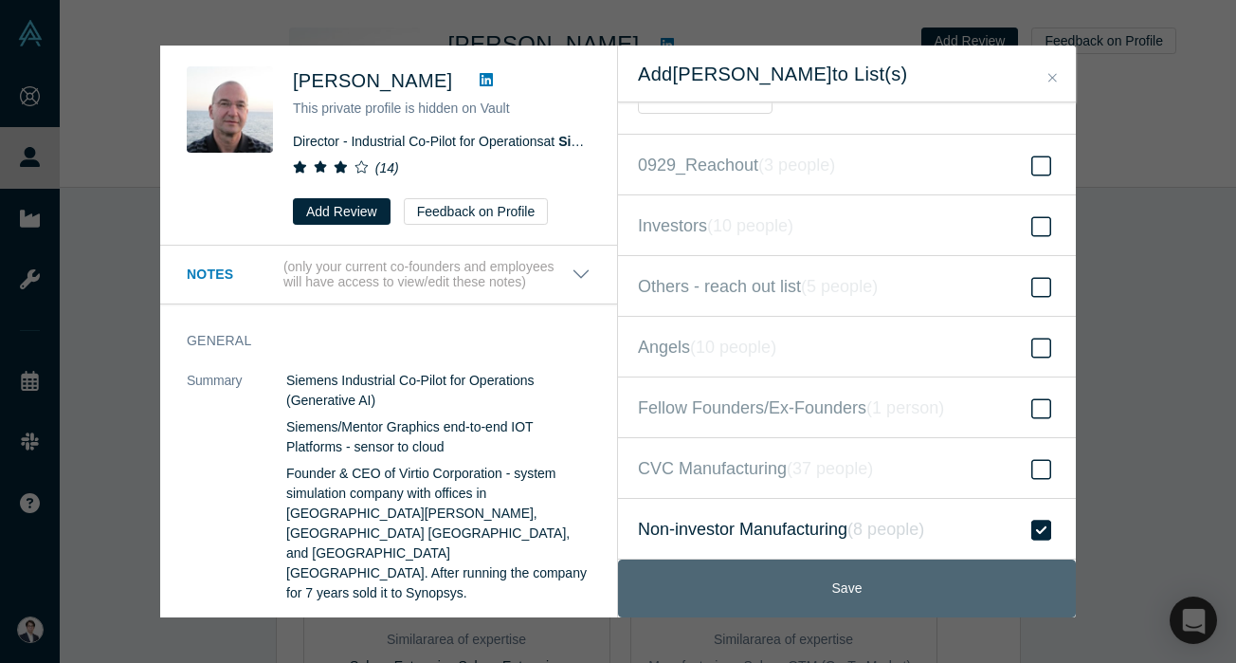
click at [846, 585] on button "Save" at bounding box center [847, 588] width 458 height 58
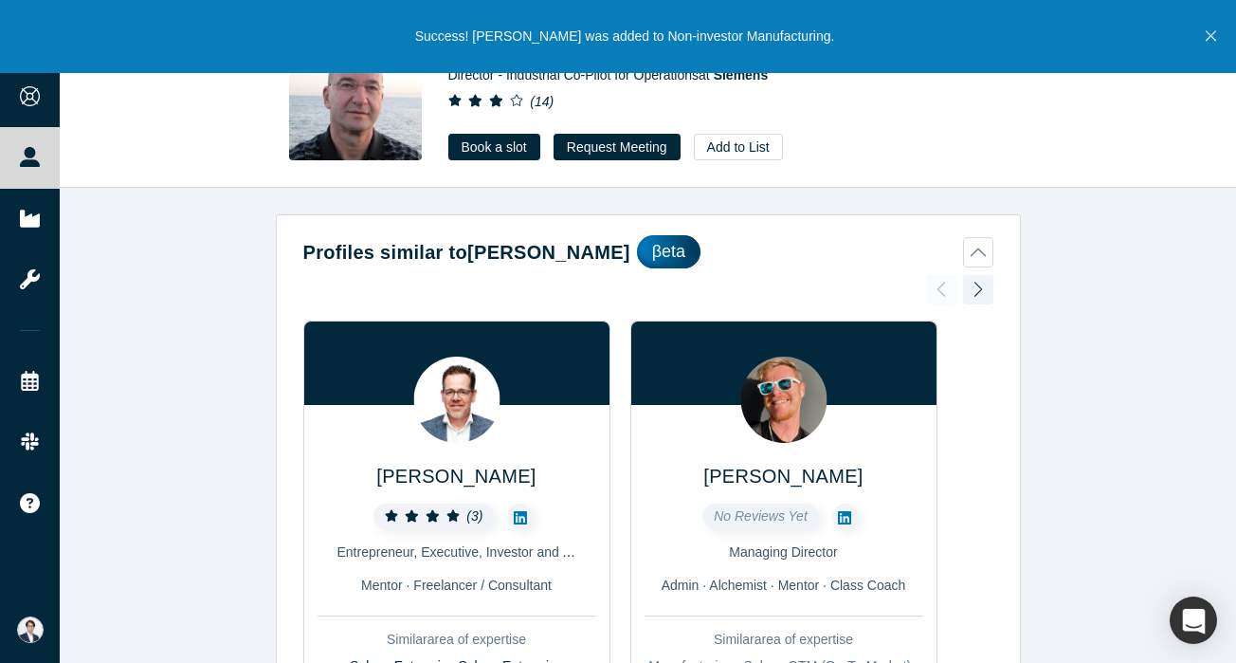
click at [1214, 29] on icon "Close" at bounding box center [1211, 35] width 10 height 17
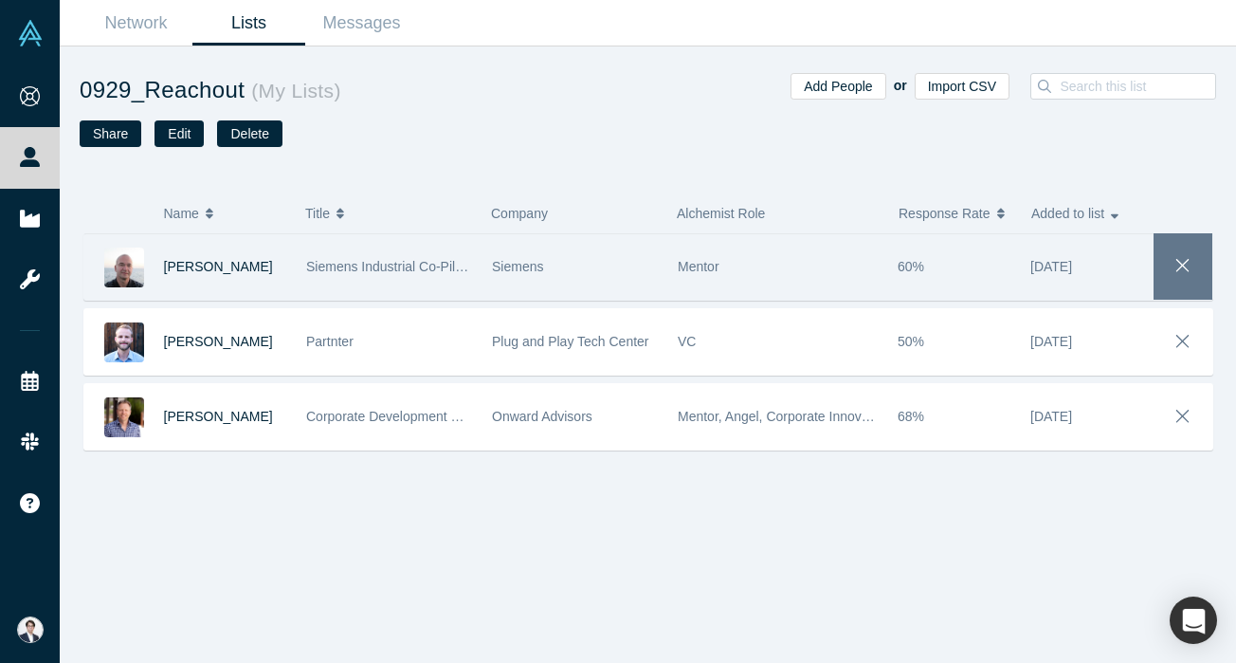
click at [1177, 281] on span "button" at bounding box center [1183, 265] width 27 height 31
